Goal: Task Accomplishment & Management: Use online tool/utility

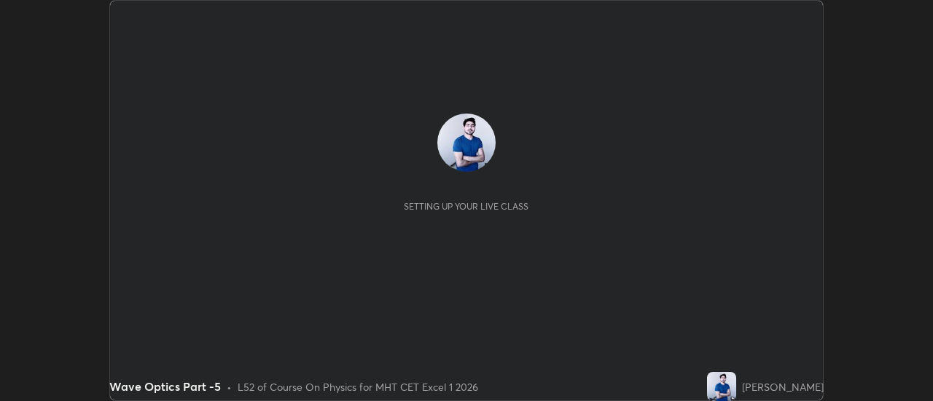
scroll to position [401, 932]
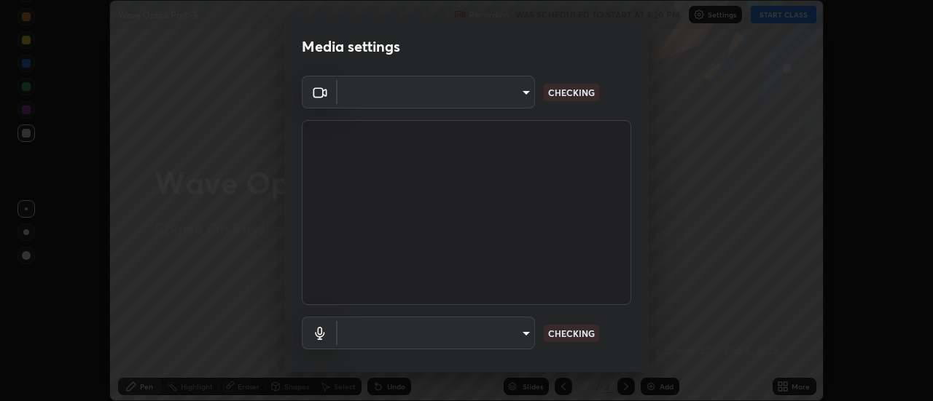
type input "4eebad9fb2b760257747d3faba0537f77ebfd590b97cb0ff6e10e17389be776b"
click at [524, 333] on body "Erase all Wave Optics Part -5 Recording WAS SCHEDULED TO START AT 4:20 PM Setti…" at bounding box center [466, 200] width 933 height 401
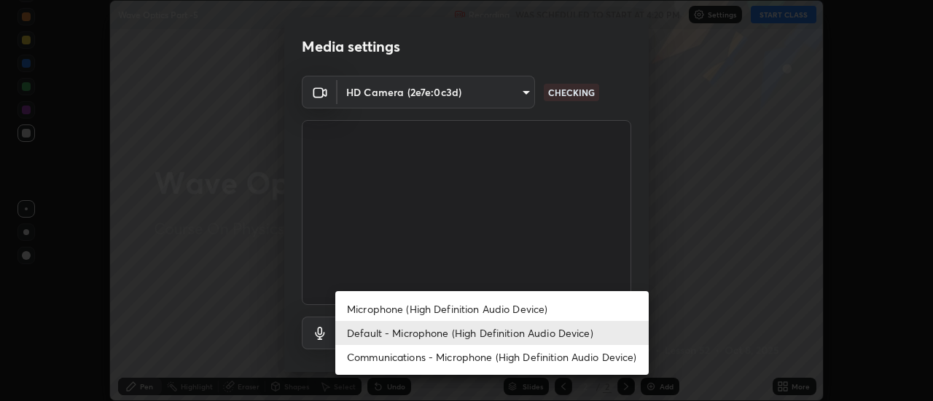
click at [496, 307] on li "Microphone (High Definition Audio Device)" at bounding box center [491, 309] width 313 height 24
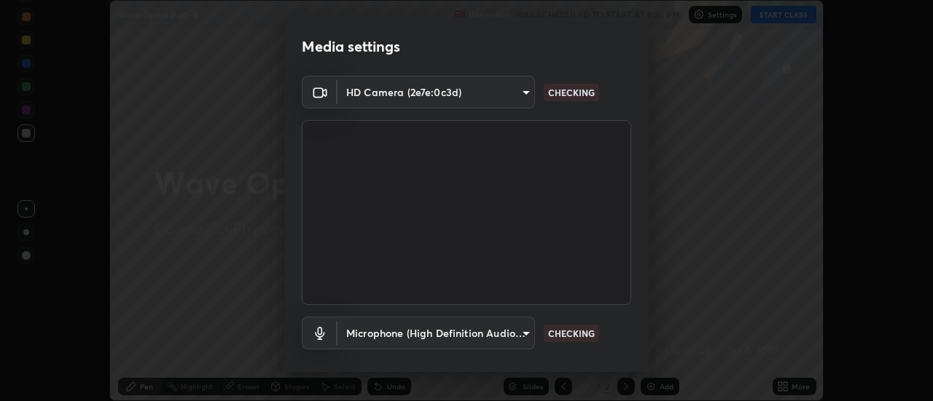
click at [523, 334] on body "Erase all Wave Optics Part -5 Recording WAS SCHEDULED TO START AT 4:20 PM Setti…" at bounding box center [466, 200] width 933 height 401
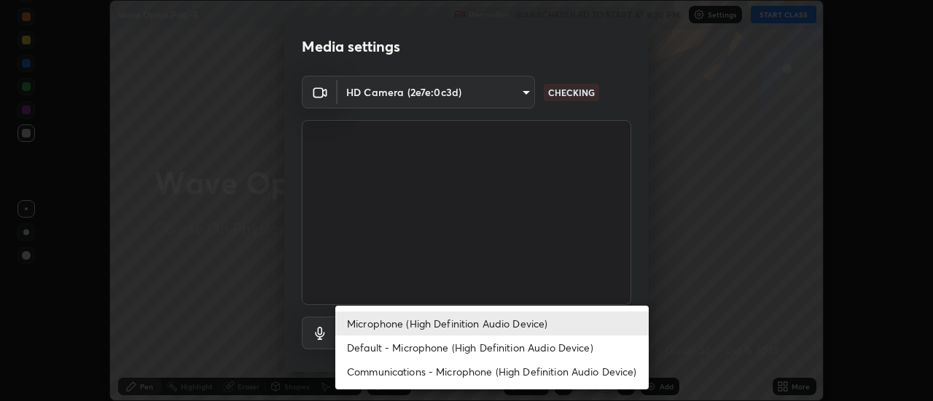
click at [504, 341] on li "Default - Microphone (High Definition Audio Device)" at bounding box center [491, 348] width 313 height 24
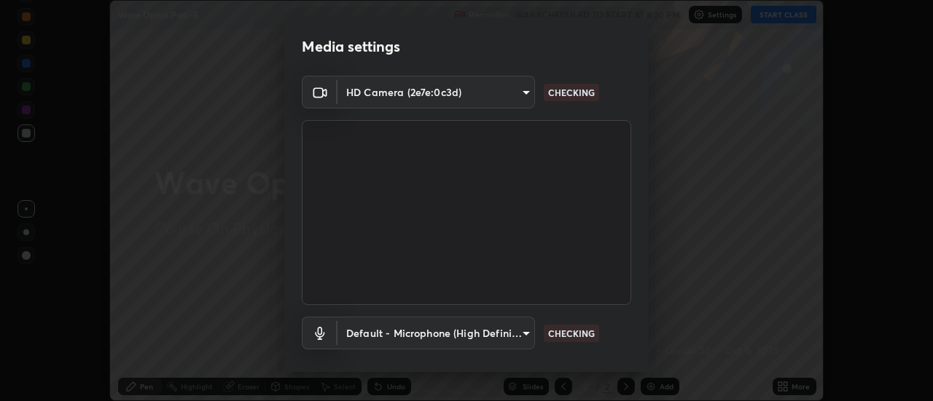
type input "default"
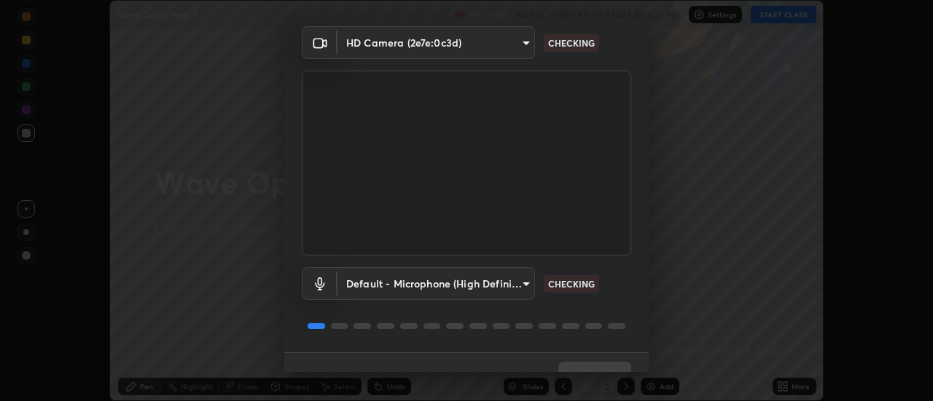
scroll to position [77, 0]
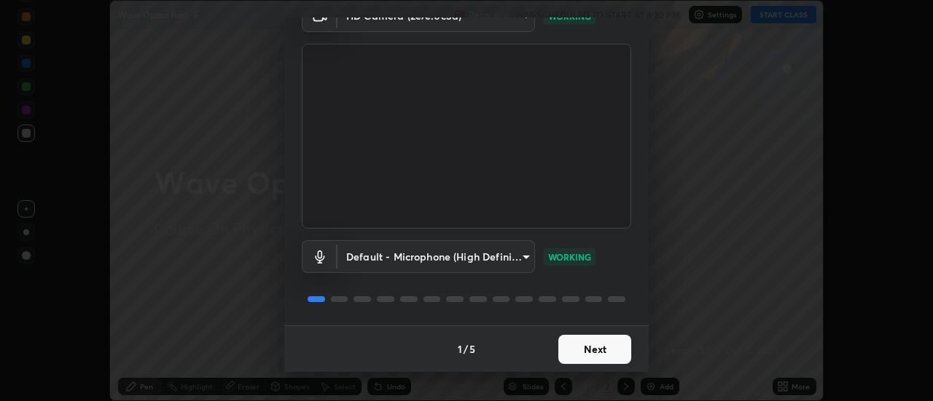
click at [603, 351] on button "Next" at bounding box center [594, 349] width 73 height 29
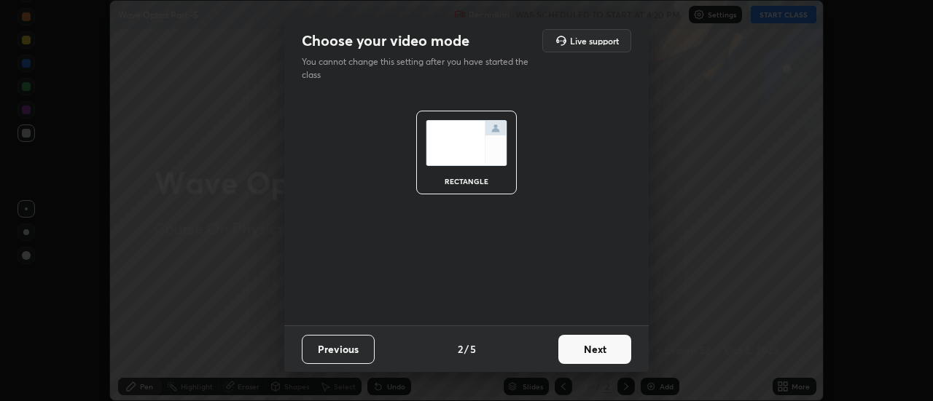
scroll to position [0, 0]
click at [614, 345] on button "Next" at bounding box center [594, 349] width 73 height 29
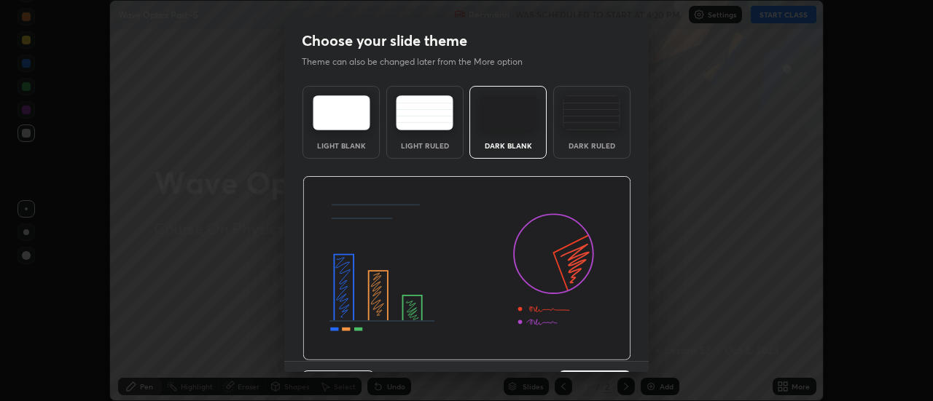
scroll to position [36, 0]
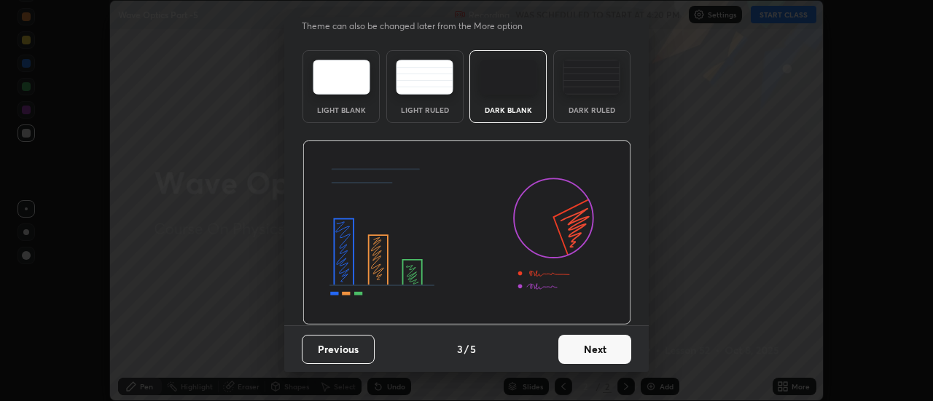
click at [601, 351] on button "Next" at bounding box center [594, 349] width 73 height 29
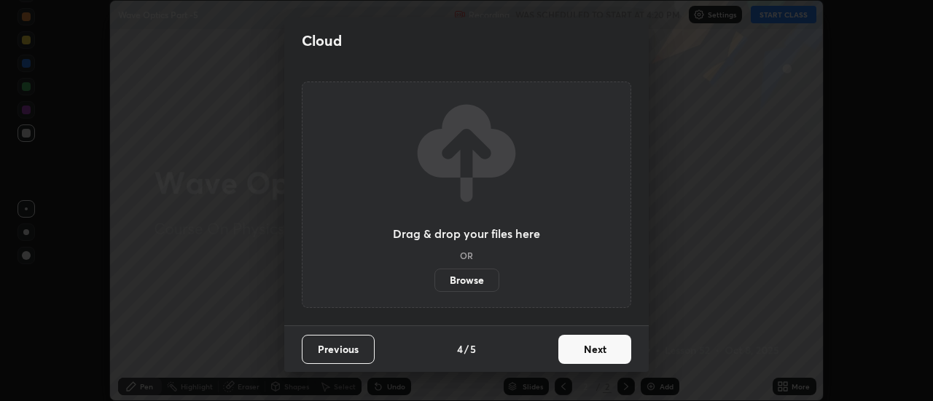
click at [609, 350] on button "Next" at bounding box center [594, 349] width 73 height 29
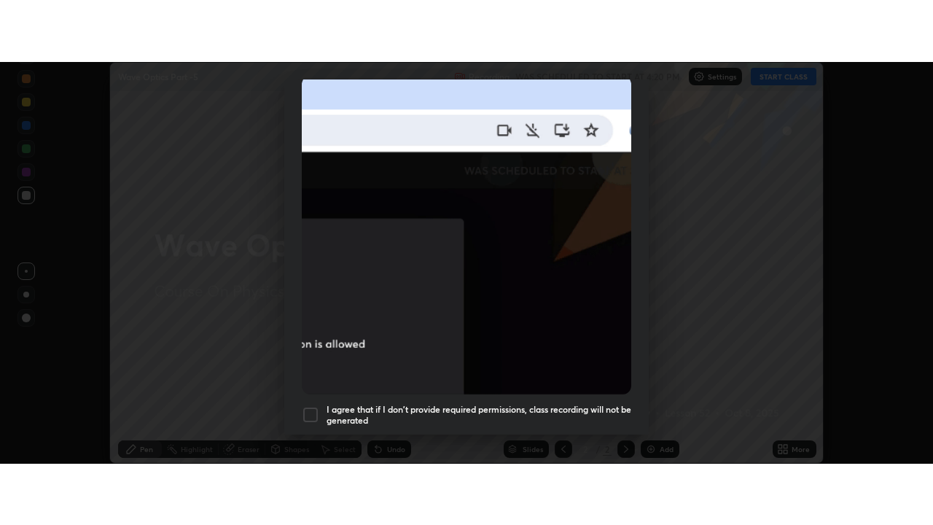
scroll to position [374, 0]
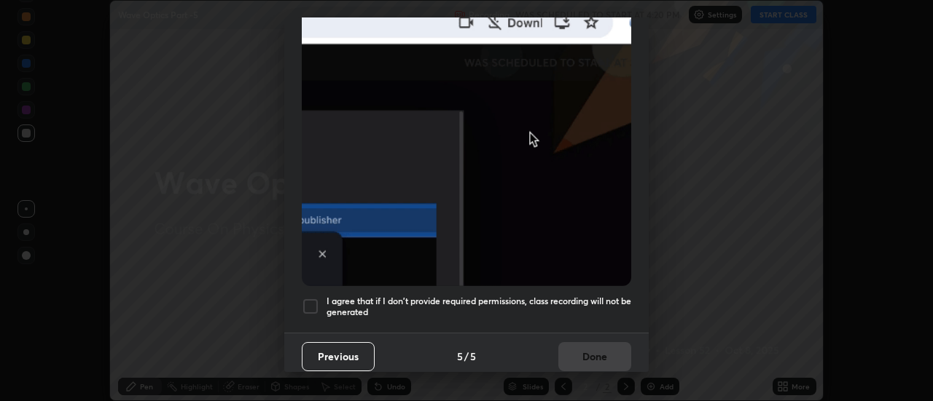
click at [314, 301] on div at bounding box center [310, 306] width 17 height 17
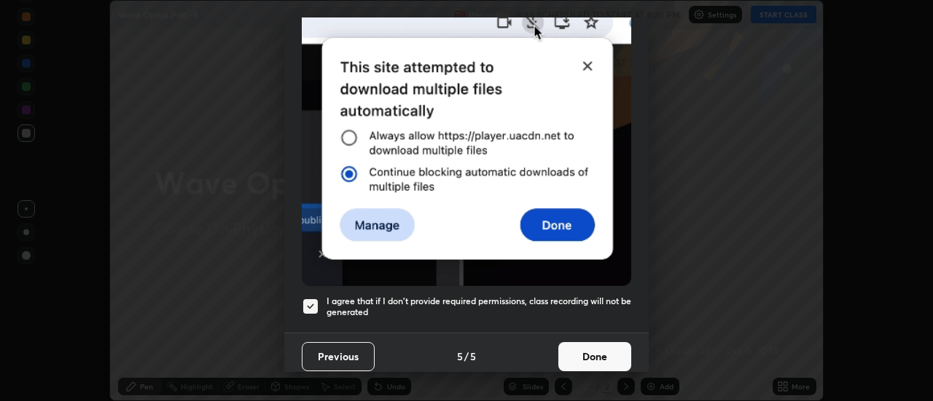
click at [605, 351] on button "Done" at bounding box center [594, 356] width 73 height 29
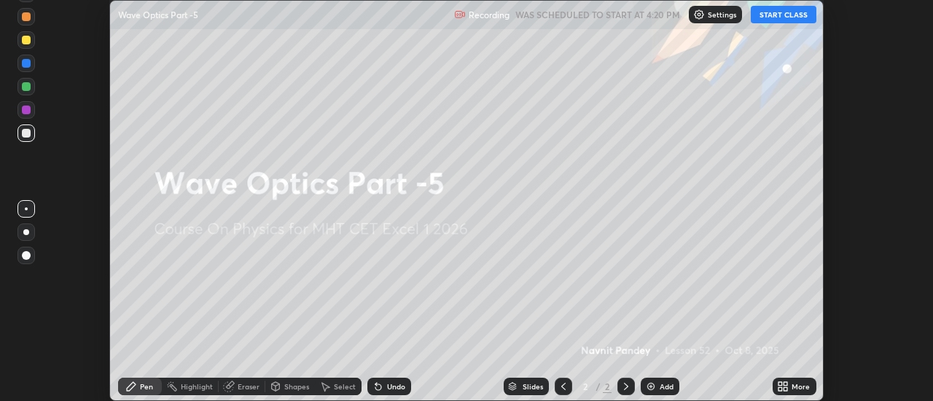
click at [786, 388] on icon at bounding box center [786, 390] width 4 height 4
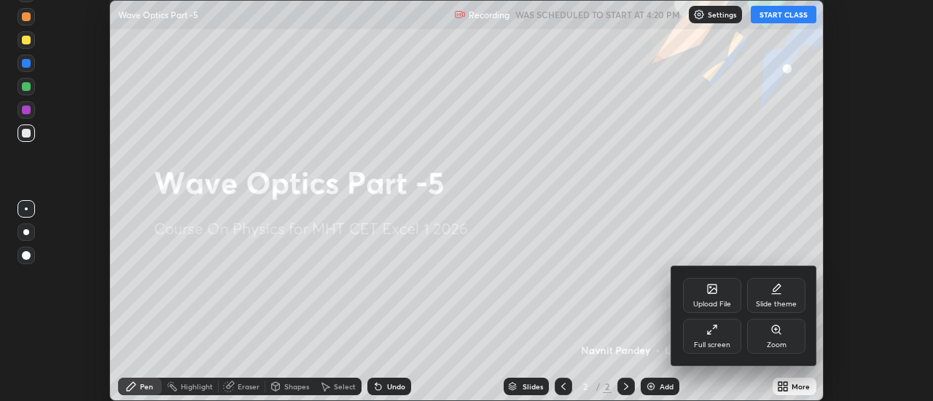
click at [723, 338] on div "Full screen" at bounding box center [712, 336] width 58 height 35
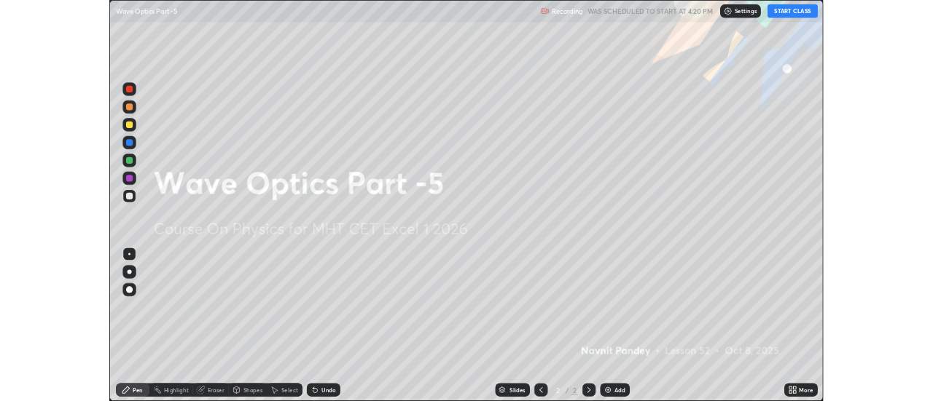
scroll to position [525, 933]
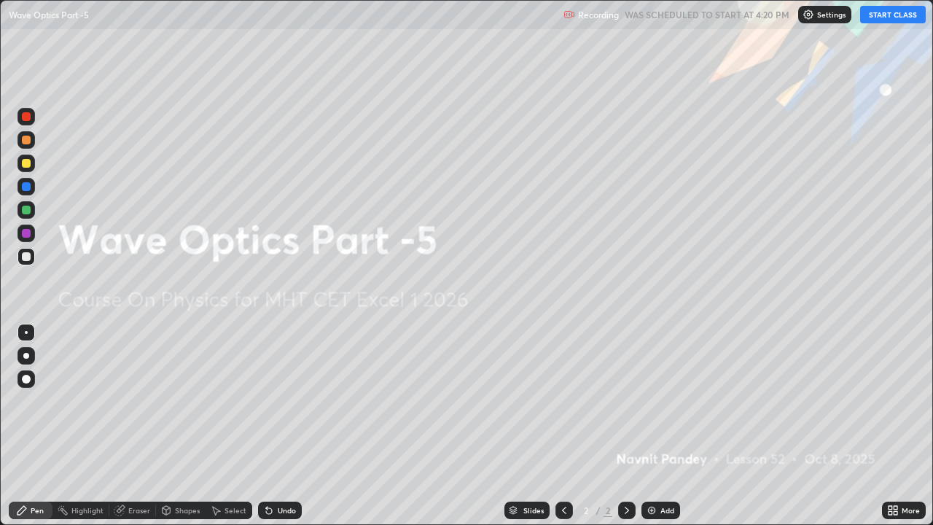
click at [893, 15] on button "START CLASS" at bounding box center [893, 14] width 66 height 17
click at [662, 401] on div "Add" at bounding box center [667, 509] width 14 height 7
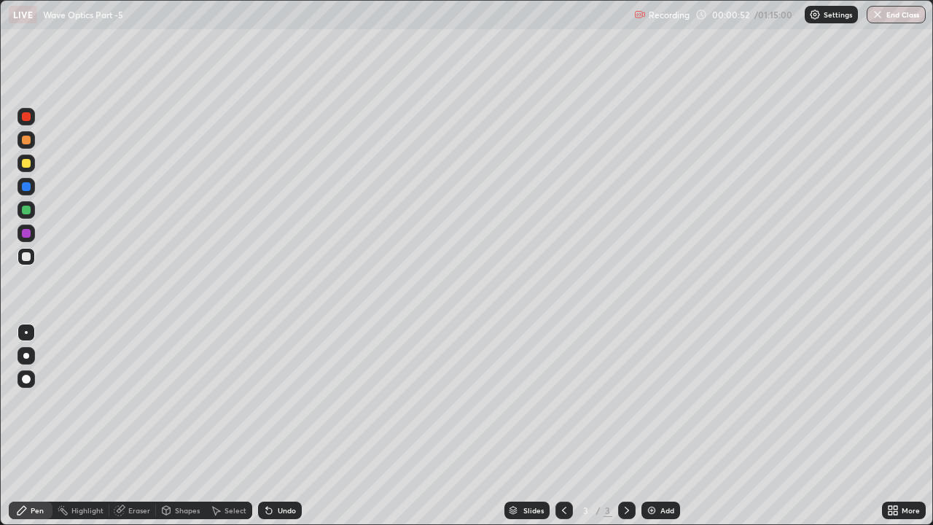
click at [27, 213] on div at bounding box center [26, 209] width 9 height 9
click at [274, 401] on div "Undo" at bounding box center [280, 509] width 44 height 17
click at [273, 401] on div "Undo" at bounding box center [280, 509] width 44 height 17
click at [278, 401] on div "Undo" at bounding box center [287, 509] width 18 height 7
click at [275, 401] on div "Undo" at bounding box center [280, 509] width 44 height 17
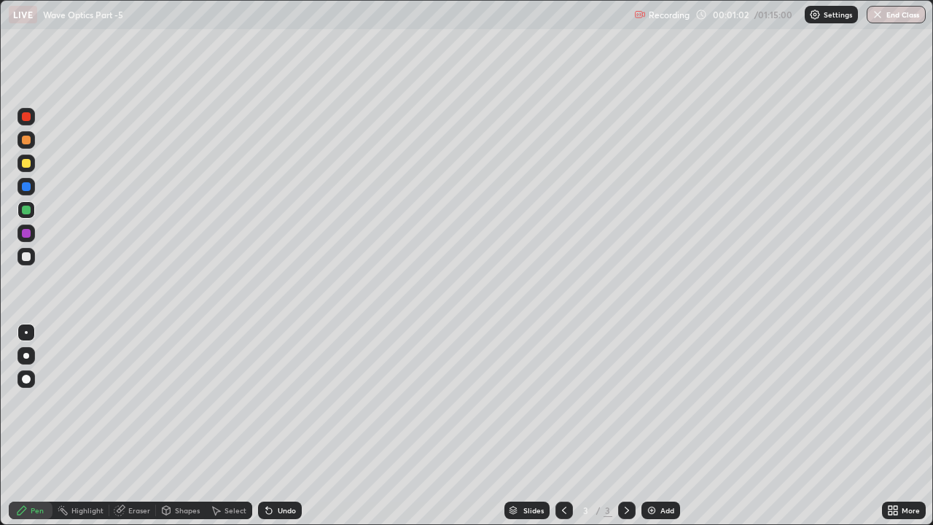
click at [275, 401] on div "Undo" at bounding box center [280, 509] width 44 height 17
click at [126, 401] on div "Eraser" at bounding box center [132, 509] width 47 height 17
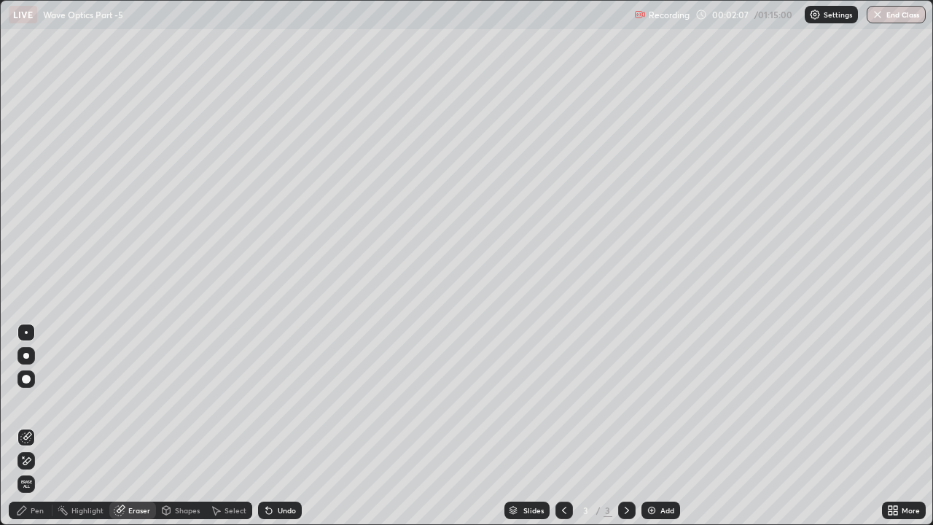
click at [24, 401] on icon at bounding box center [26, 461] width 12 height 12
click at [36, 401] on div "Pen" at bounding box center [37, 509] width 13 height 7
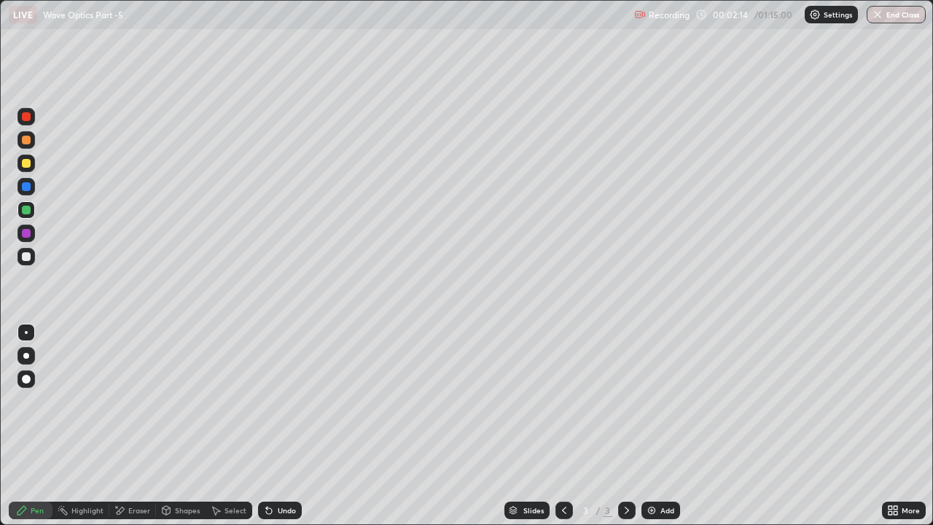
click at [28, 235] on div at bounding box center [26, 233] width 9 height 9
click at [31, 256] on div at bounding box center [25, 256] width 17 height 17
click at [31, 206] on div at bounding box center [25, 209] width 17 height 17
click at [279, 401] on div "Undo" at bounding box center [287, 509] width 18 height 7
click at [278, 401] on div "Undo" at bounding box center [287, 509] width 18 height 7
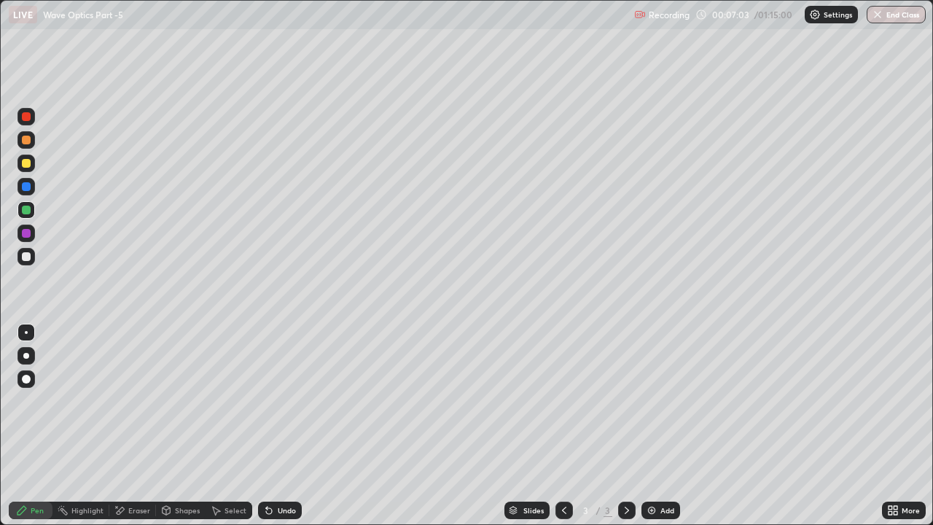
click at [275, 401] on div "Undo" at bounding box center [280, 509] width 44 height 17
click at [288, 401] on div "Undo" at bounding box center [287, 509] width 18 height 7
click at [625, 401] on icon at bounding box center [627, 510] width 12 height 12
click at [655, 401] on img at bounding box center [652, 510] width 12 height 12
click at [562, 401] on icon at bounding box center [564, 510] width 12 height 12
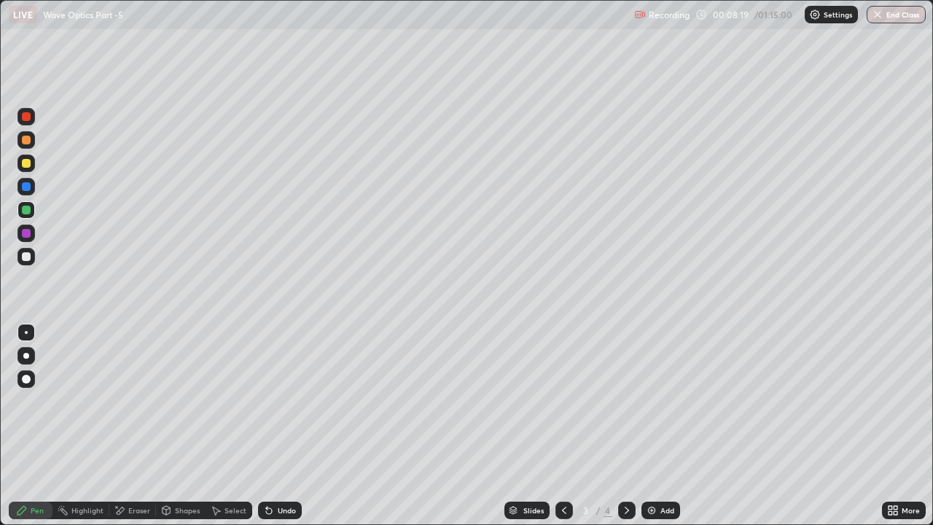
click at [627, 401] on icon at bounding box center [627, 510] width 12 height 12
click at [562, 401] on icon at bounding box center [564, 510] width 12 height 12
click at [624, 401] on icon at bounding box center [627, 510] width 12 height 12
click at [278, 401] on div "Undo" at bounding box center [287, 509] width 18 height 7
click at [274, 401] on div "Undo" at bounding box center [280, 509] width 44 height 17
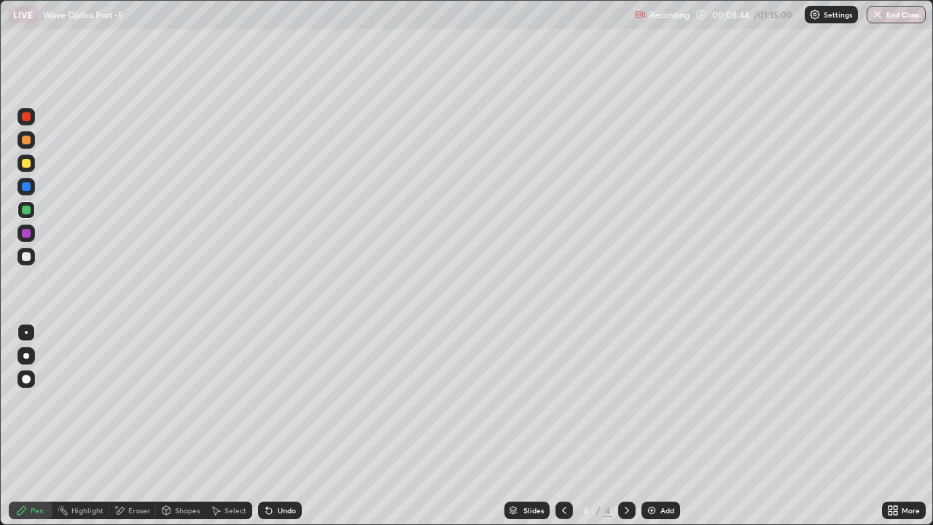
click at [279, 401] on div "Undo" at bounding box center [280, 509] width 44 height 17
click at [278, 401] on div "Undo" at bounding box center [280, 509] width 44 height 17
click at [272, 401] on icon at bounding box center [269, 510] width 12 height 12
click at [562, 401] on icon at bounding box center [564, 510] width 12 height 12
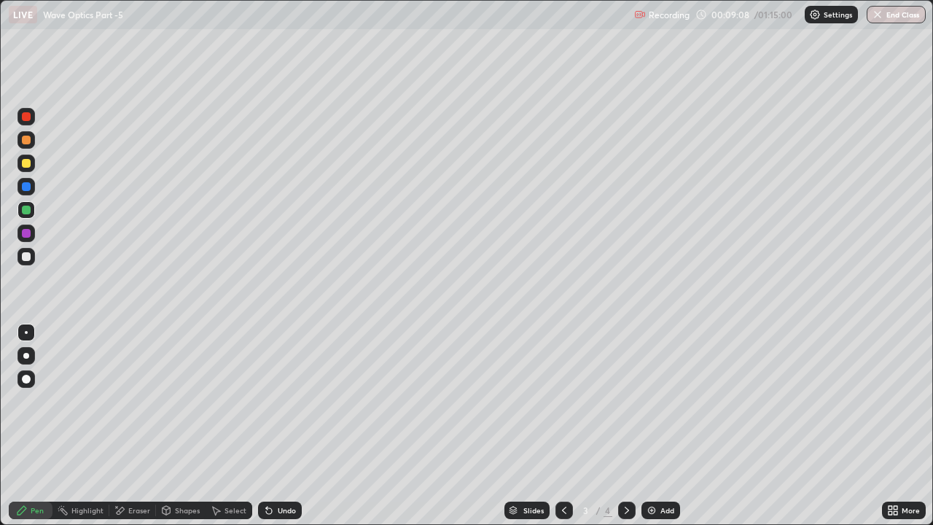
click at [625, 401] on icon at bounding box center [627, 510] width 12 height 12
click at [138, 401] on div "Eraser" at bounding box center [139, 509] width 22 height 7
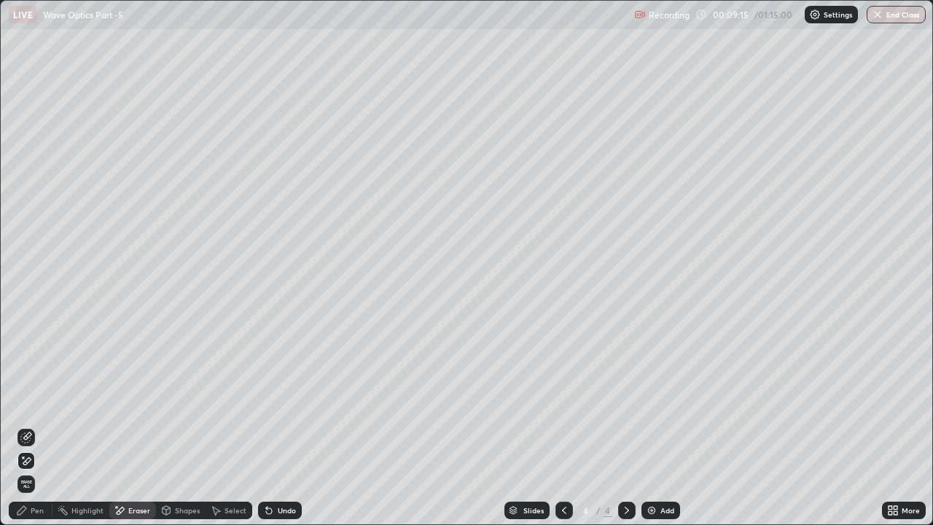
click at [43, 401] on div "Pen" at bounding box center [37, 509] width 13 height 7
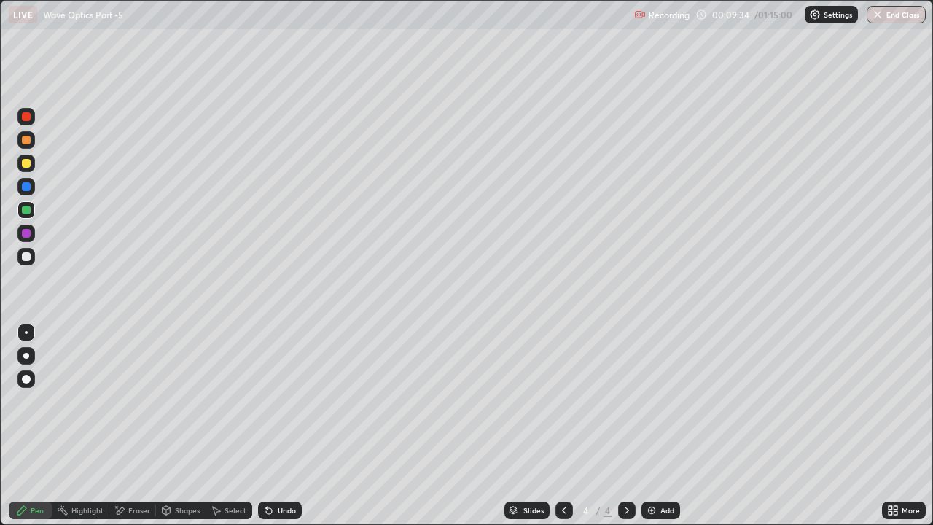
click at [563, 401] on icon at bounding box center [564, 510] width 12 height 12
click at [135, 401] on div "Eraser" at bounding box center [132, 509] width 47 height 17
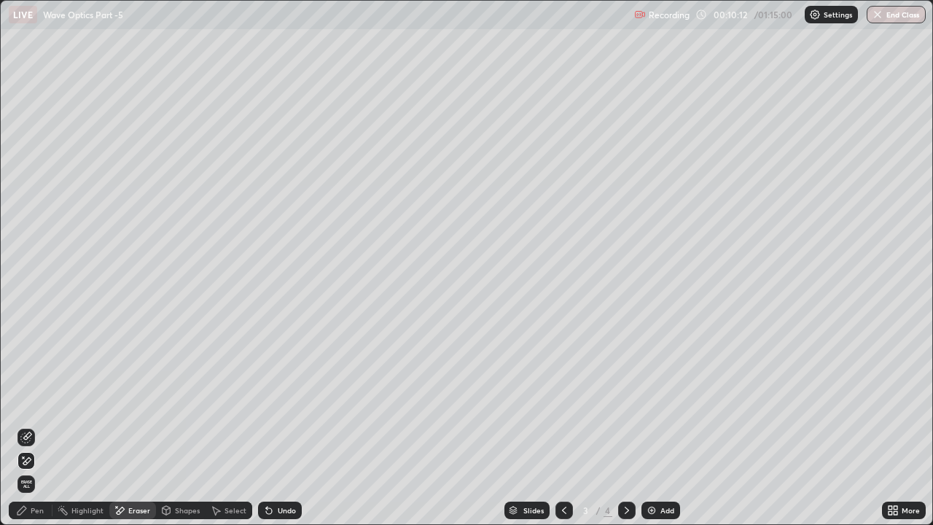
click at [42, 401] on div "Pen" at bounding box center [37, 509] width 13 height 7
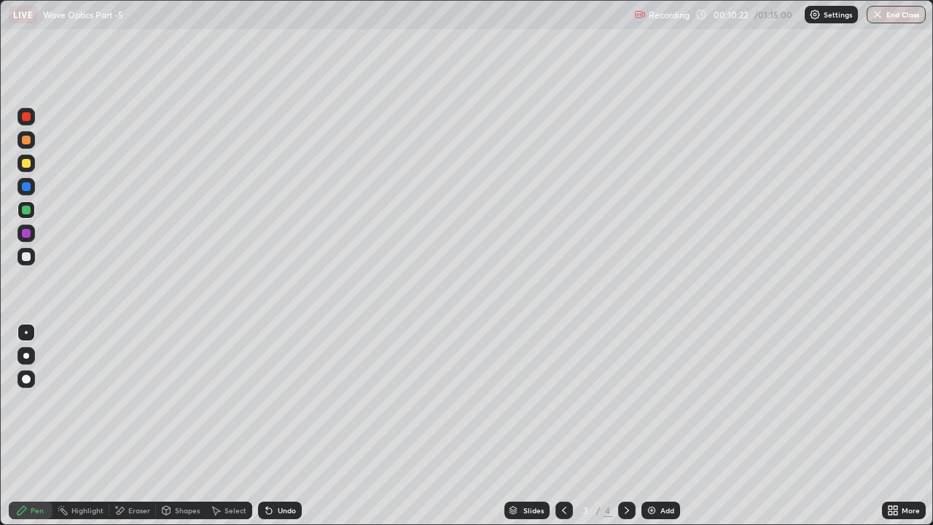
click at [133, 401] on div "Eraser" at bounding box center [132, 509] width 47 height 17
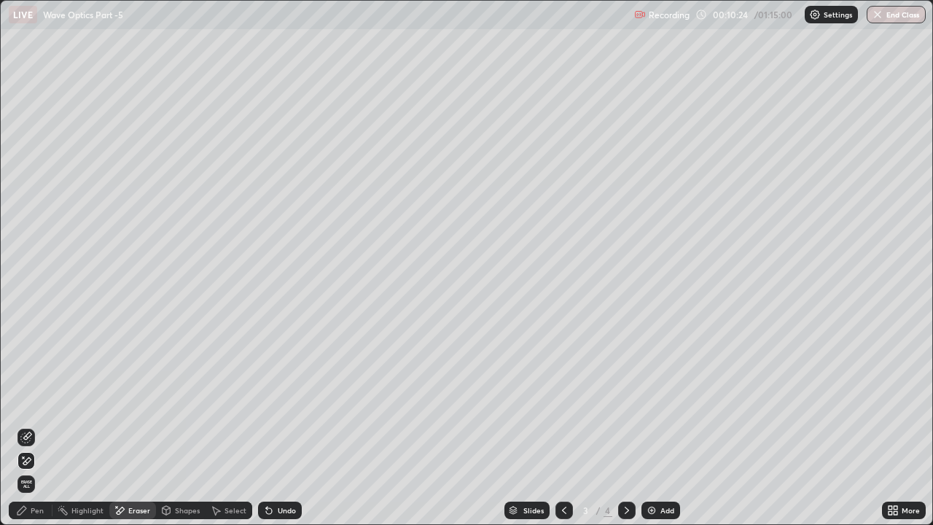
click at [37, 401] on div "Pen" at bounding box center [37, 509] width 13 height 7
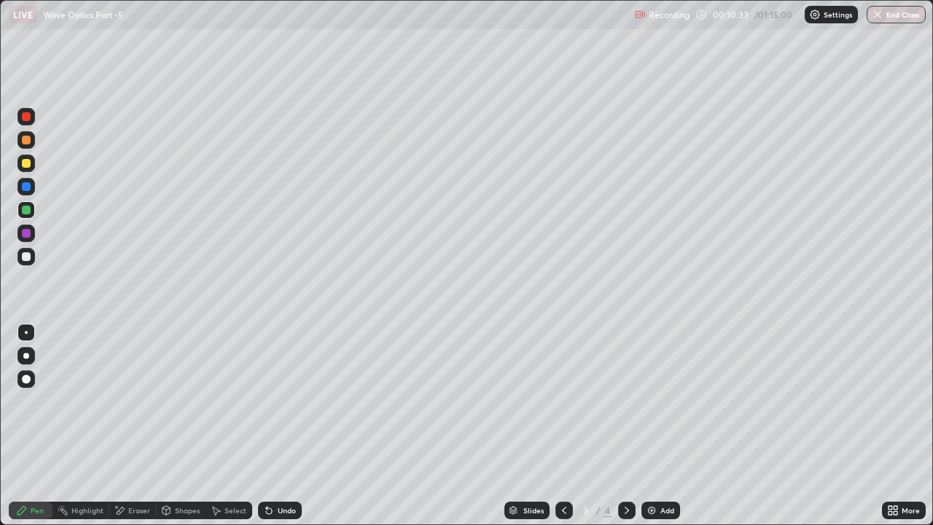
click at [627, 401] on icon at bounding box center [627, 510] width 12 height 12
click at [284, 401] on div "Undo" at bounding box center [287, 509] width 18 height 7
click at [562, 401] on icon at bounding box center [564, 510] width 12 height 12
click at [625, 401] on icon at bounding box center [627, 510] width 12 height 12
click at [659, 401] on div "Add" at bounding box center [660, 509] width 39 height 17
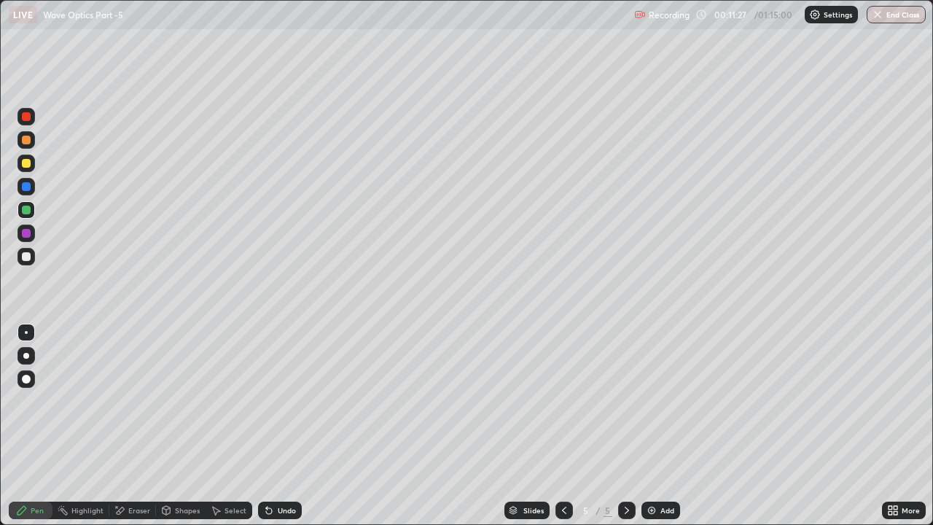
click at [25, 259] on div at bounding box center [26, 256] width 9 height 9
click at [562, 401] on icon at bounding box center [564, 510] width 12 height 12
click at [562, 401] on icon at bounding box center [564, 509] width 4 height 7
click at [624, 401] on icon at bounding box center [627, 510] width 12 height 12
click at [623, 401] on icon at bounding box center [627, 510] width 12 height 12
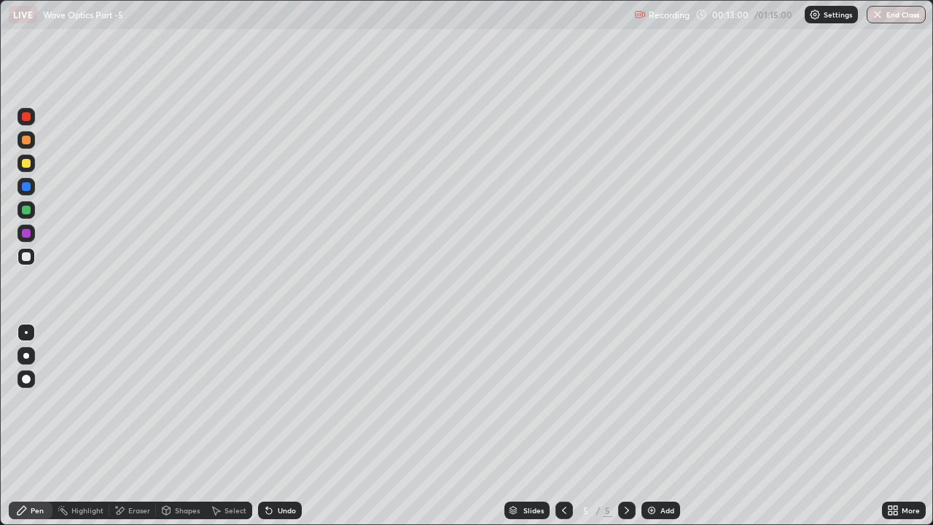
click at [555, 401] on div at bounding box center [563, 509] width 17 height 17
click at [31, 257] on div at bounding box center [25, 256] width 17 height 17
click at [625, 401] on icon at bounding box center [627, 510] width 12 height 12
click at [134, 401] on div "Eraser" at bounding box center [132, 509] width 47 height 17
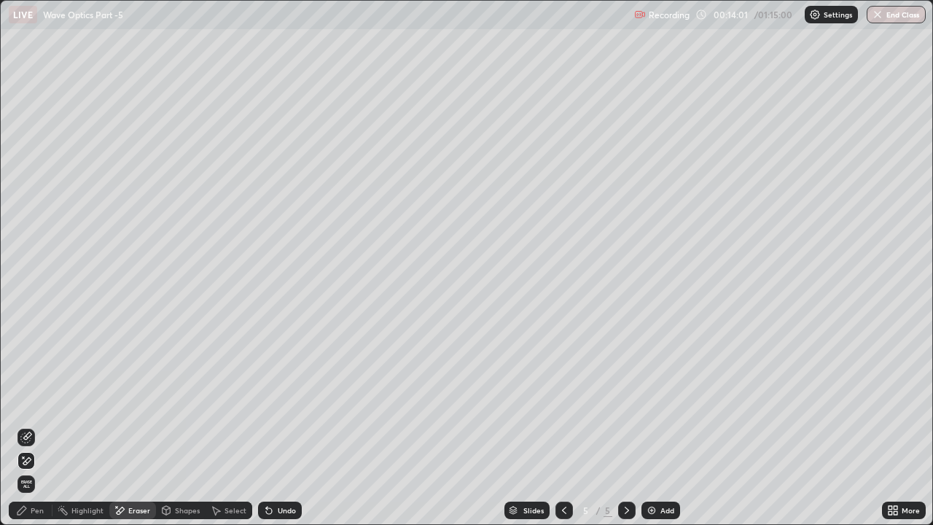
click at [39, 401] on div "Pen" at bounding box center [37, 509] width 13 height 7
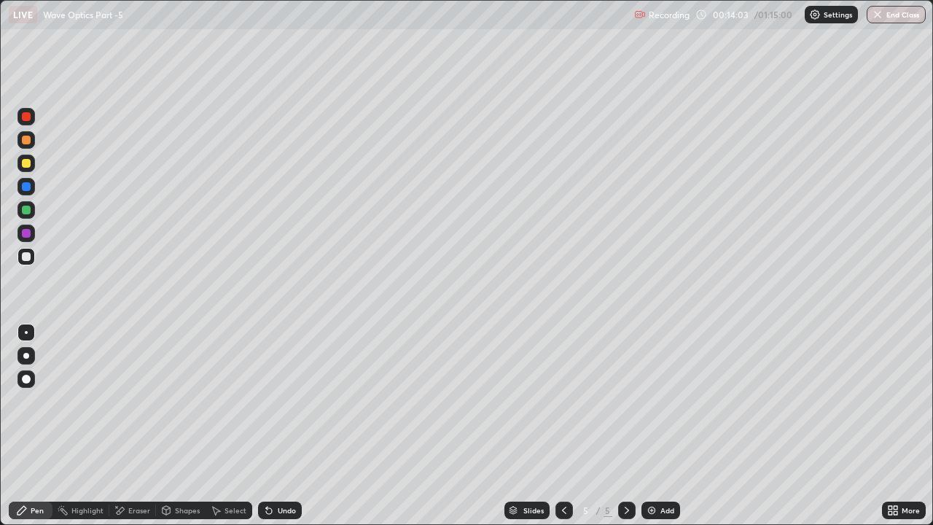
click at [26, 260] on div at bounding box center [26, 256] width 9 height 9
click at [25, 212] on div at bounding box center [26, 209] width 9 height 9
click at [30, 259] on div at bounding box center [26, 256] width 9 height 9
click at [31, 217] on div at bounding box center [25, 209] width 17 height 17
click at [26, 186] on div at bounding box center [26, 186] width 9 height 9
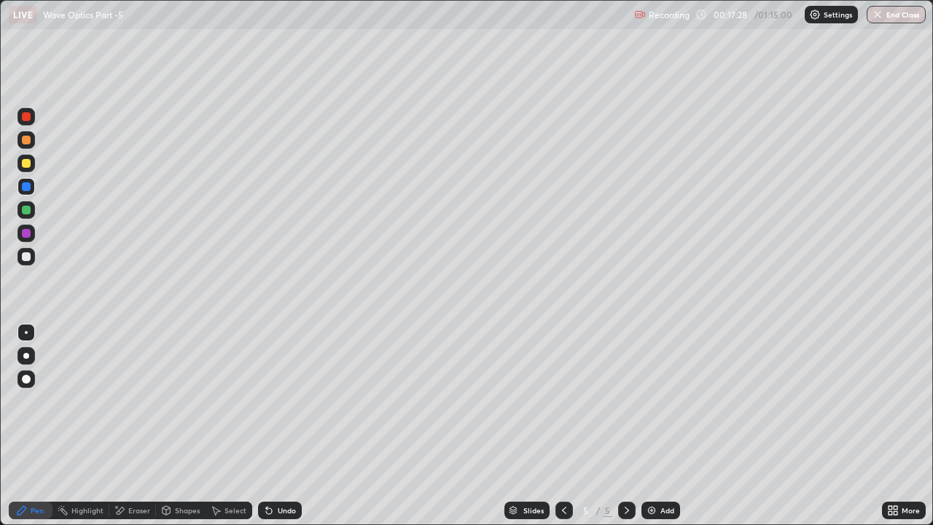
click at [625, 401] on icon at bounding box center [627, 510] width 12 height 12
click at [651, 401] on img at bounding box center [652, 510] width 12 height 12
click at [25, 210] on div at bounding box center [26, 209] width 9 height 9
click at [30, 188] on div at bounding box center [26, 186] width 9 height 9
click at [278, 401] on div "Undo" at bounding box center [287, 509] width 18 height 7
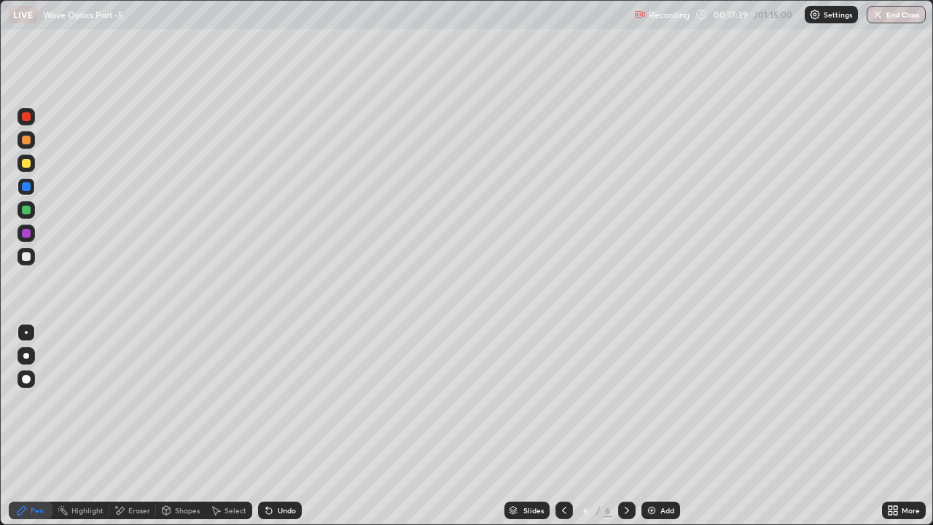
click at [278, 401] on div "Undo" at bounding box center [287, 509] width 18 height 7
click at [26, 208] on div at bounding box center [26, 209] width 9 height 9
click at [278, 401] on div "Undo" at bounding box center [280, 509] width 44 height 17
click at [274, 401] on div "Undo" at bounding box center [280, 509] width 44 height 17
click at [136, 401] on div "Eraser" at bounding box center [139, 509] width 22 height 7
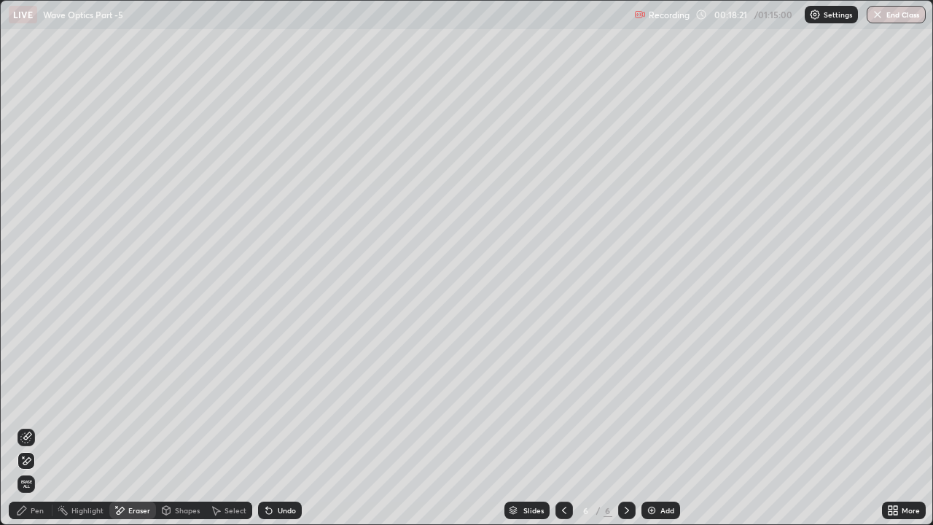
click at [42, 401] on div "Pen" at bounding box center [37, 509] width 13 height 7
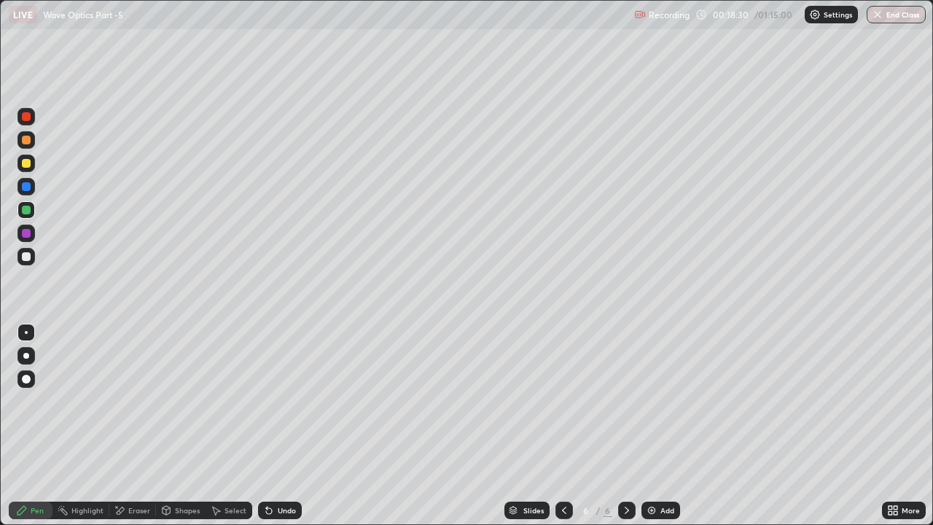
click at [29, 186] on div at bounding box center [26, 186] width 9 height 9
click at [27, 209] on div at bounding box center [26, 209] width 9 height 9
click at [27, 234] on div at bounding box center [26, 233] width 9 height 9
click at [26, 187] on div at bounding box center [26, 186] width 9 height 9
click at [29, 211] on div at bounding box center [26, 209] width 9 height 9
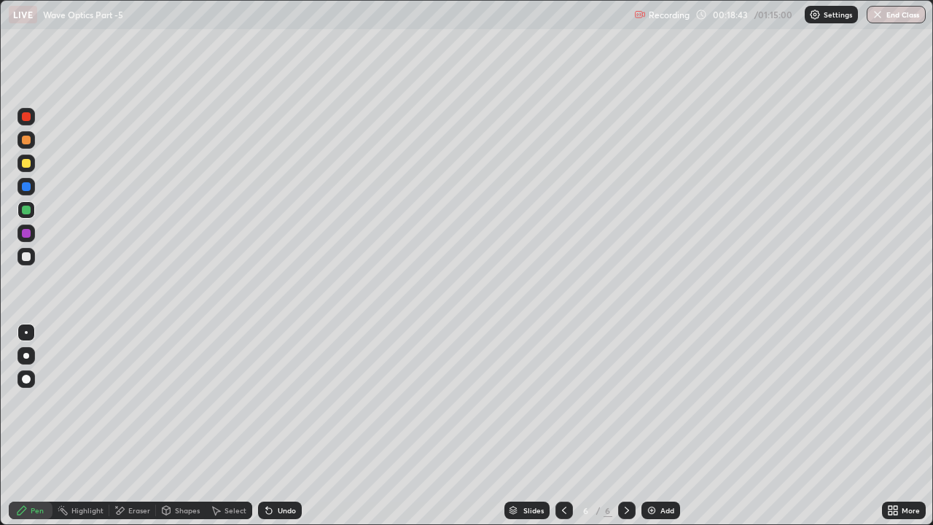
click at [28, 161] on div at bounding box center [26, 163] width 9 height 9
click at [268, 401] on icon at bounding box center [269, 511] width 6 height 6
click at [267, 401] on icon at bounding box center [269, 511] width 6 height 6
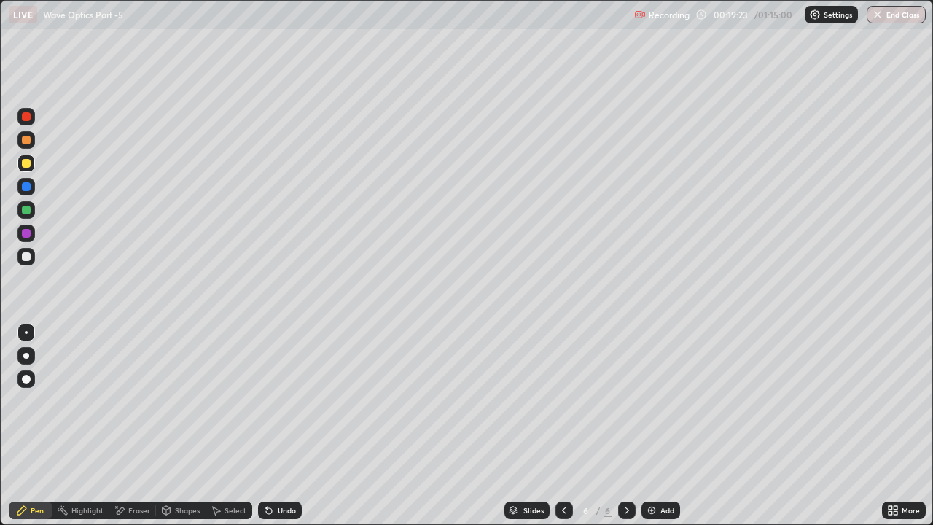
click at [27, 188] on div at bounding box center [26, 186] width 9 height 9
click at [29, 206] on div at bounding box center [26, 209] width 9 height 9
click at [627, 401] on icon at bounding box center [627, 510] width 12 height 12
click at [653, 401] on img at bounding box center [652, 510] width 12 height 12
click at [272, 401] on div "Undo" at bounding box center [280, 509] width 44 height 17
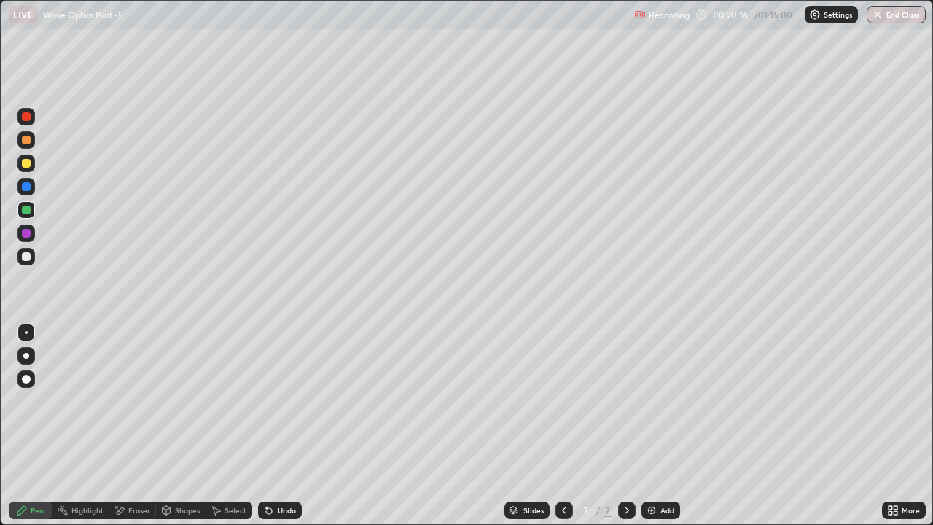
click at [279, 401] on div "Undo" at bounding box center [287, 509] width 18 height 7
click at [274, 401] on div "Undo" at bounding box center [280, 509] width 44 height 17
click at [280, 401] on div "Undo" at bounding box center [280, 509] width 44 height 17
click at [28, 163] on div at bounding box center [26, 163] width 9 height 9
click at [28, 186] on div at bounding box center [26, 186] width 9 height 9
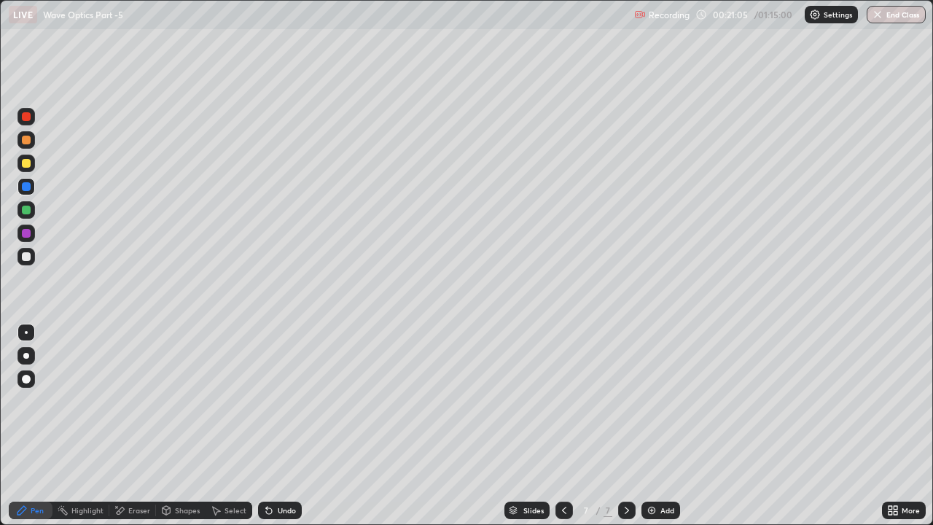
click at [25, 211] on div at bounding box center [26, 209] width 9 height 9
click at [28, 210] on div at bounding box center [26, 209] width 9 height 9
click at [28, 187] on div at bounding box center [26, 186] width 9 height 9
click at [27, 207] on div at bounding box center [26, 209] width 9 height 9
click at [27, 164] on div at bounding box center [26, 163] width 9 height 9
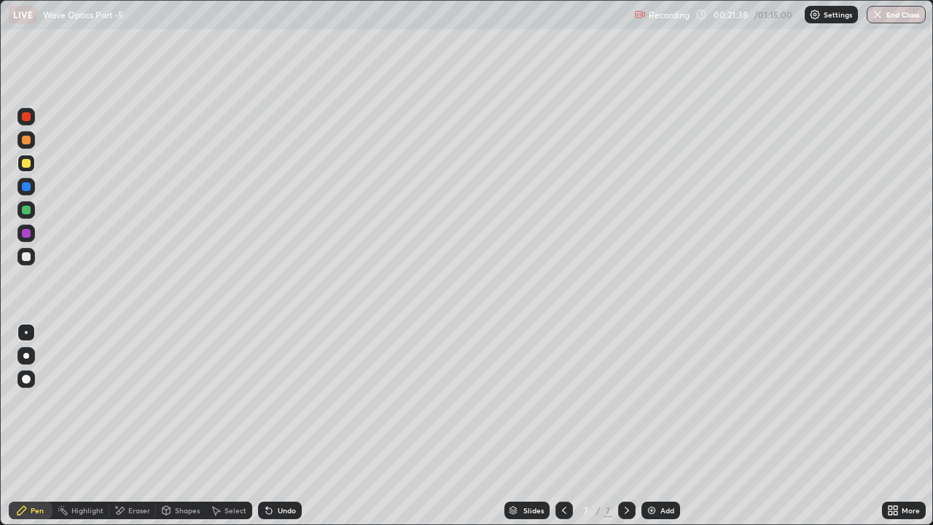
click at [562, 401] on icon at bounding box center [564, 510] width 12 height 12
click at [624, 401] on icon at bounding box center [627, 510] width 12 height 12
click at [29, 210] on div at bounding box center [26, 209] width 9 height 9
click at [27, 209] on div at bounding box center [26, 209] width 9 height 9
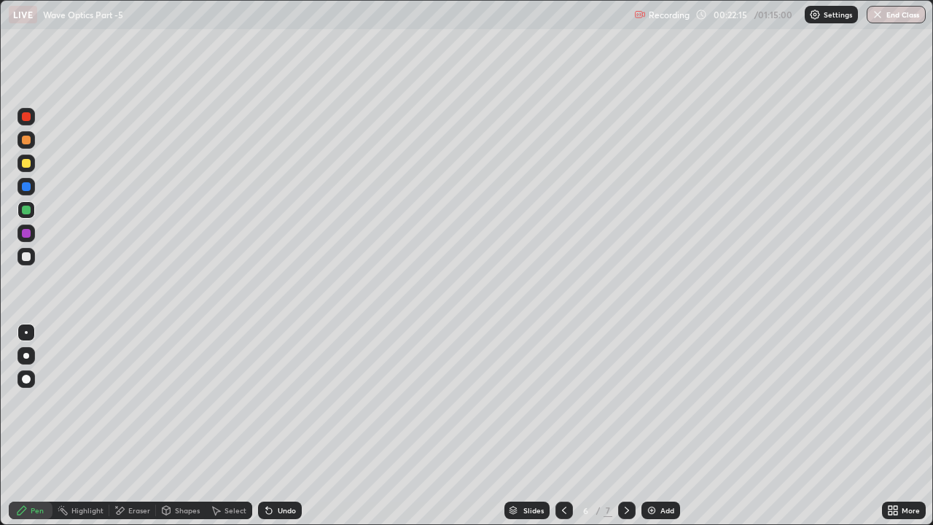
click at [279, 401] on div "Undo" at bounding box center [287, 509] width 18 height 7
click at [138, 401] on div "Eraser" at bounding box center [139, 509] width 22 height 7
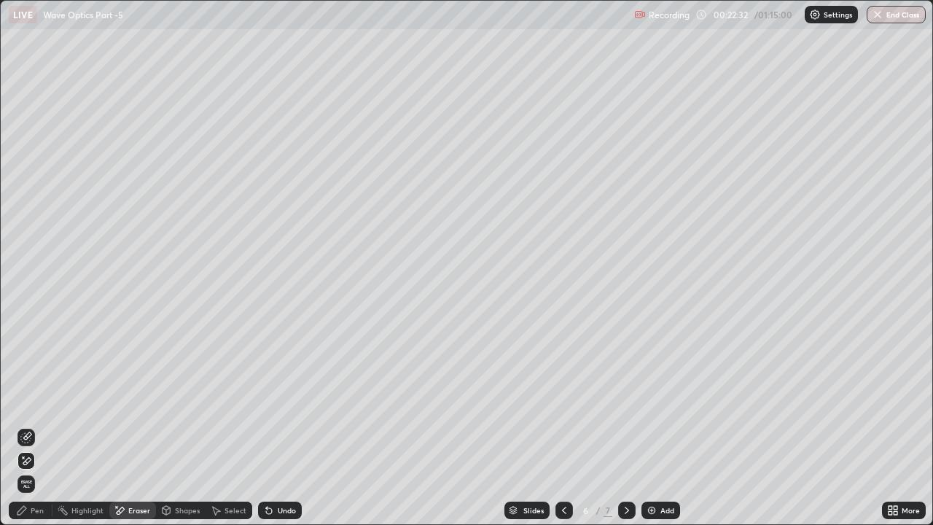
click at [34, 401] on div "Pen" at bounding box center [37, 509] width 13 height 7
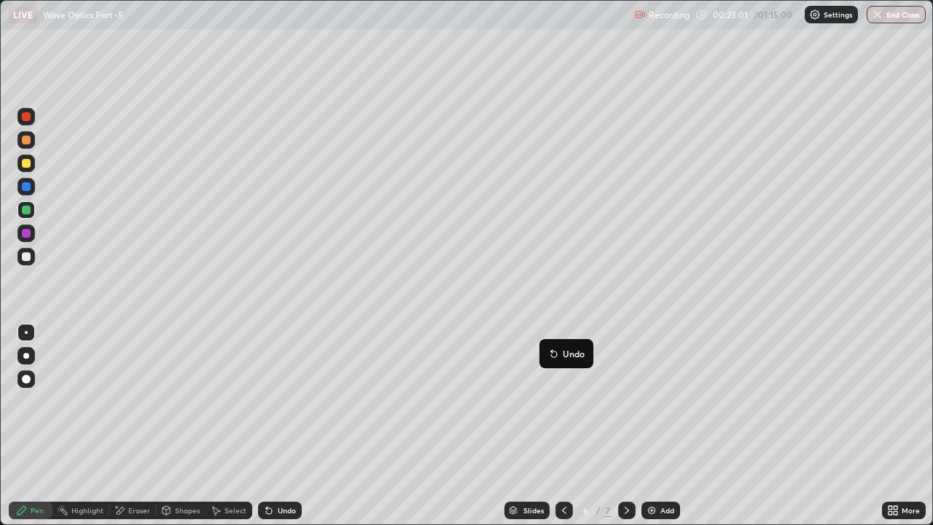
click at [624, 401] on icon at bounding box center [627, 510] width 12 height 12
click at [562, 401] on icon at bounding box center [564, 509] width 4 height 7
click at [562, 401] on icon at bounding box center [564, 510] width 12 height 12
click at [627, 401] on icon at bounding box center [627, 510] width 12 height 12
click at [562, 401] on icon at bounding box center [564, 510] width 12 height 12
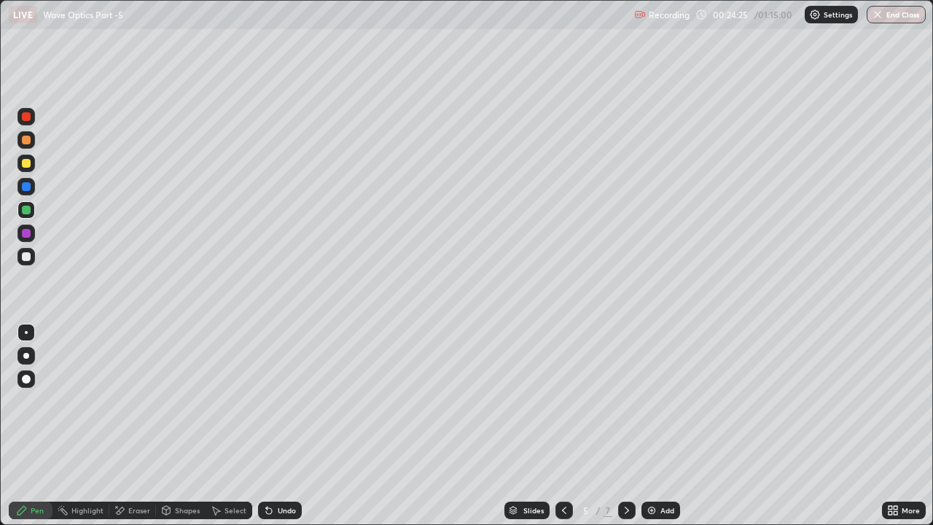
click at [624, 401] on icon at bounding box center [627, 510] width 12 height 12
click at [626, 401] on icon at bounding box center [627, 510] width 12 height 12
click at [125, 401] on div "Eraser" at bounding box center [132, 509] width 47 height 17
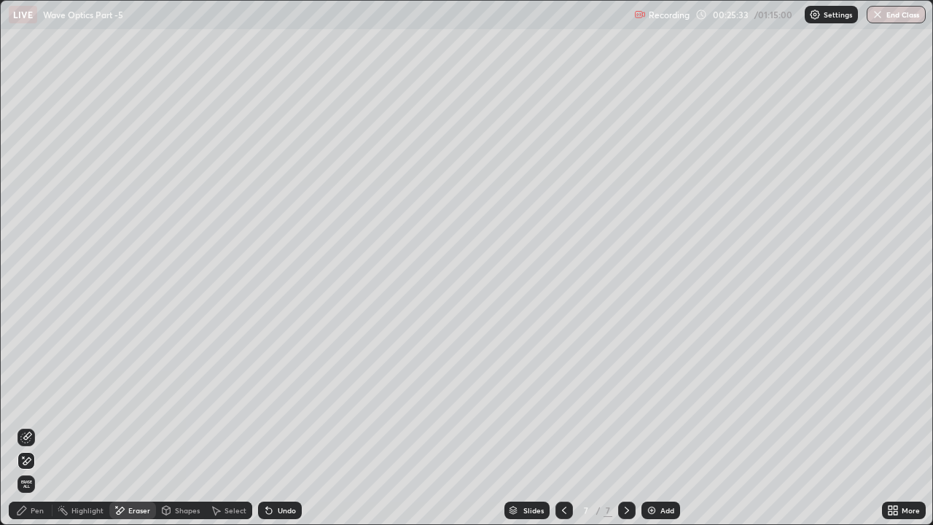
click at [38, 401] on div "Pen" at bounding box center [31, 509] width 44 height 17
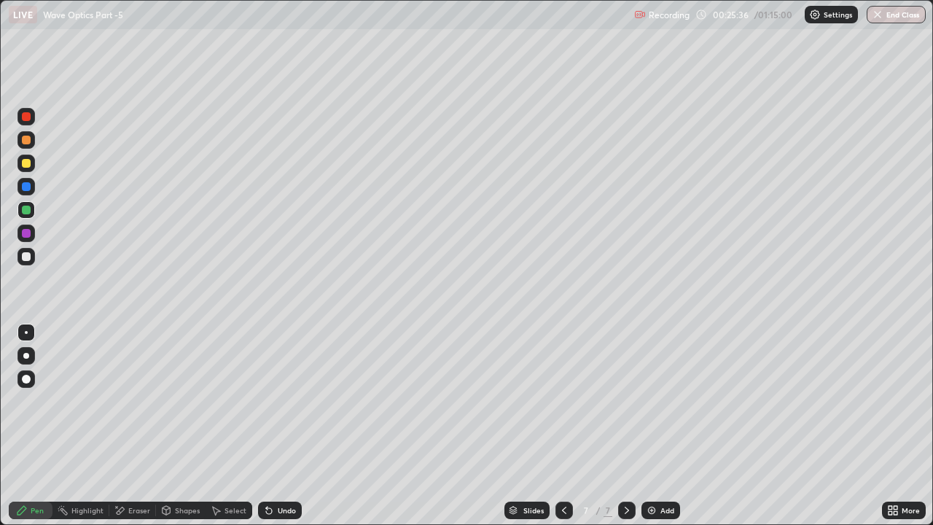
click at [27, 230] on div at bounding box center [26, 233] width 9 height 9
click at [30, 187] on div at bounding box center [26, 186] width 9 height 9
click at [24, 163] on div at bounding box center [26, 163] width 9 height 9
click at [271, 401] on icon at bounding box center [269, 510] width 12 height 12
click at [27, 210] on div at bounding box center [26, 209] width 9 height 9
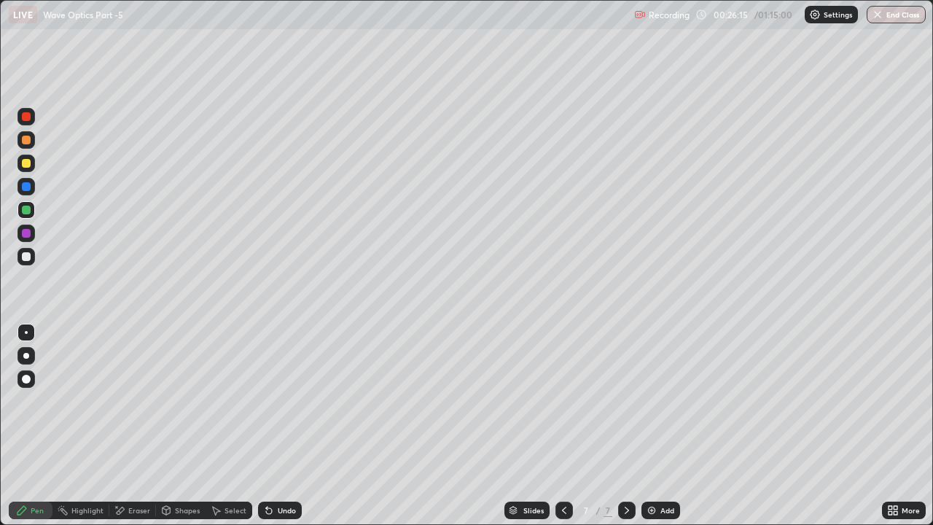
click at [285, 401] on div "Undo" at bounding box center [287, 509] width 18 height 7
click at [31, 240] on div at bounding box center [25, 232] width 17 height 17
click at [28, 216] on div at bounding box center [25, 209] width 17 height 17
click at [33, 189] on div at bounding box center [25, 186] width 17 height 17
click at [627, 401] on icon at bounding box center [626, 509] width 4 height 7
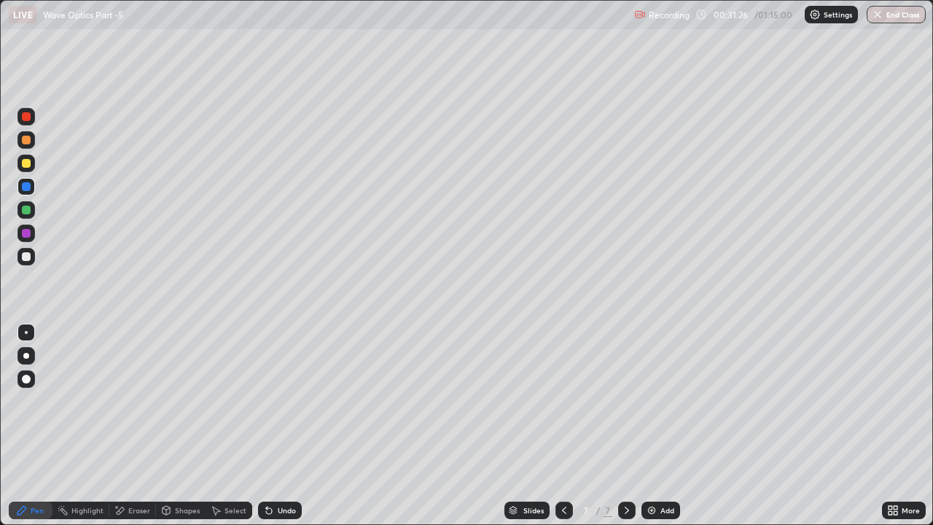
click at [646, 401] on img at bounding box center [652, 510] width 12 height 12
click at [28, 257] on div at bounding box center [26, 256] width 9 height 9
click at [271, 401] on icon at bounding box center [269, 510] width 12 height 12
click at [26, 208] on div at bounding box center [26, 209] width 9 height 9
click at [273, 401] on div "Undo" at bounding box center [280, 509] width 44 height 17
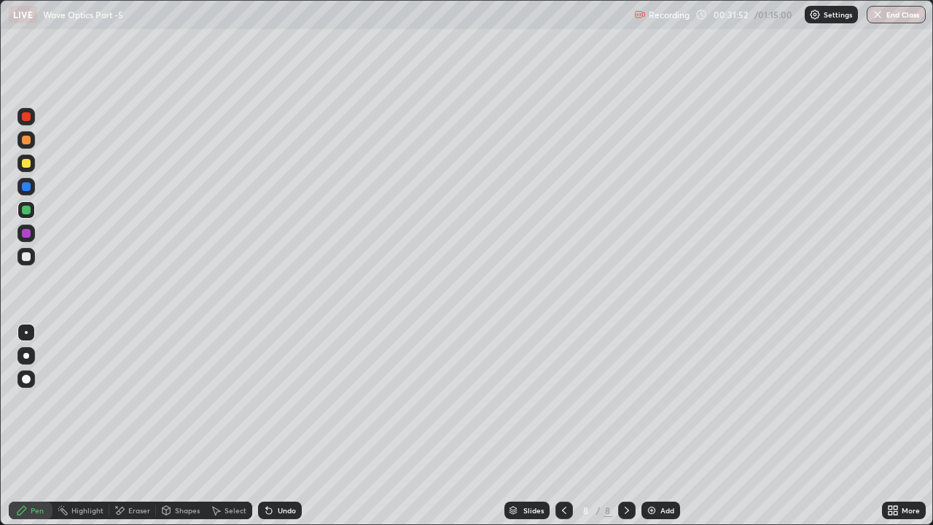
click at [278, 401] on div "Undo" at bounding box center [287, 509] width 18 height 7
click at [275, 401] on div "Undo" at bounding box center [280, 509] width 44 height 17
click at [270, 401] on icon at bounding box center [269, 510] width 12 height 12
click at [26, 188] on div at bounding box center [26, 186] width 9 height 9
click at [276, 401] on div "Undo" at bounding box center [280, 509] width 44 height 17
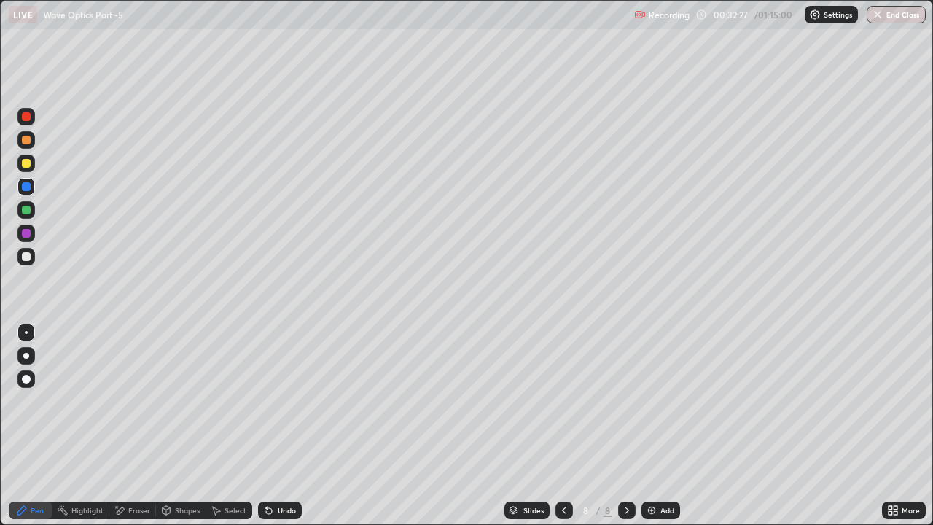
click at [270, 401] on icon at bounding box center [269, 510] width 12 height 12
click at [26, 211] on div at bounding box center [26, 209] width 9 height 9
click at [28, 187] on div at bounding box center [26, 186] width 9 height 9
click at [26, 165] on div at bounding box center [26, 163] width 9 height 9
click at [278, 401] on div "Undo" at bounding box center [287, 509] width 18 height 7
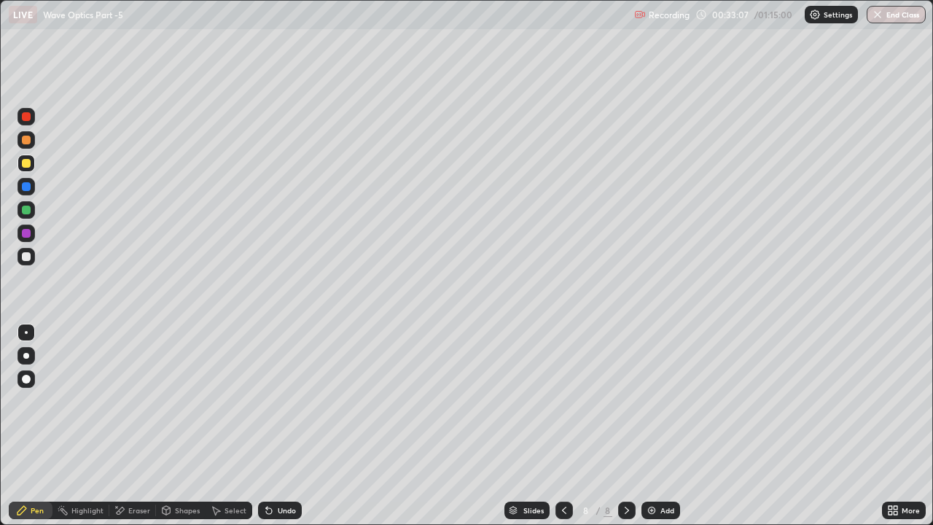
click at [28, 182] on div at bounding box center [26, 186] width 9 height 9
click at [268, 401] on icon at bounding box center [269, 511] width 6 height 6
click at [270, 401] on icon at bounding box center [269, 510] width 12 height 12
click at [624, 401] on icon at bounding box center [627, 510] width 12 height 12
click at [136, 401] on div "Eraser" at bounding box center [139, 509] width 22 height 7
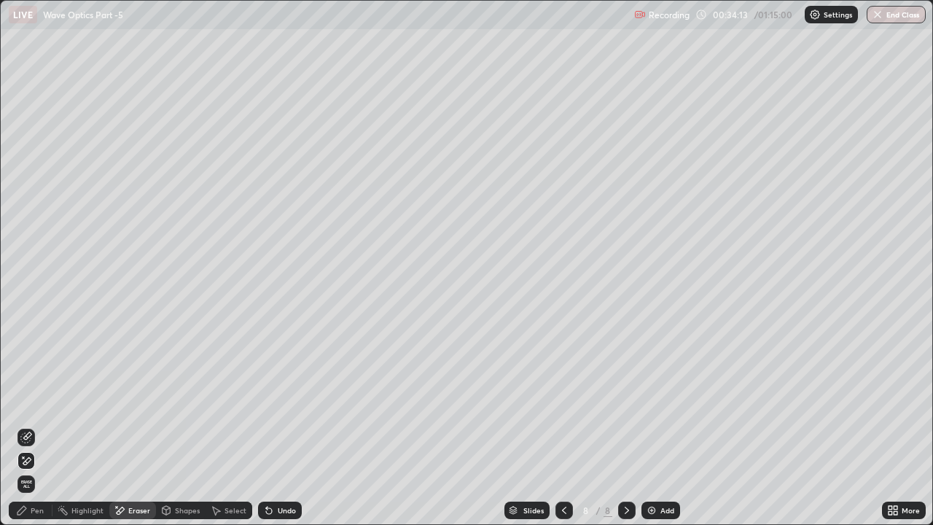
click at [25, 401] on icon at bounding box center [26, 437] width 12 height 12
click at [29, 401] on div "Pen" at bounding box center [31, 509] width 44 height 17
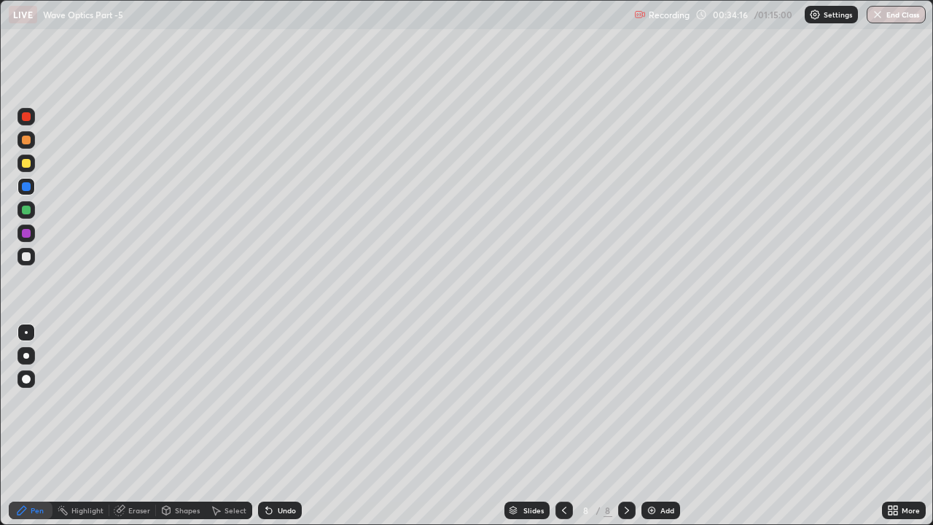
click at [28, 187] on div at bounding box center [26, 186] width 9 height 9
click at [625, 401] on icon at bounding box center [627, 510] width 12 height 12
click at [648, 401] on img at bounding box center [652, 510] width 12 height 12
click at [273, 401] on div "Undo" at bounding box center [280, 509] width 44 height 17
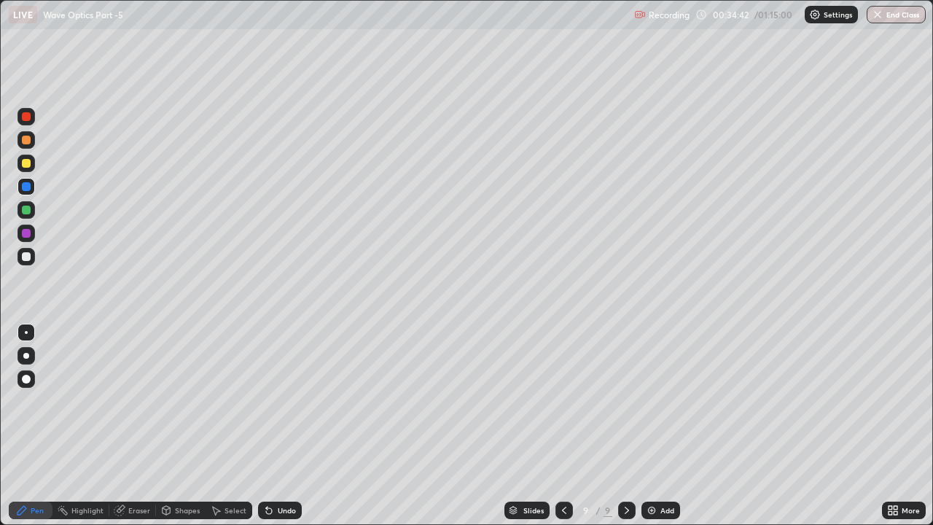
click at [278, 401] on div "Undo" at bounding box center [287, 509] width 18 height 7
click at [272, 401] on div "Undo" at bounding box center [280, 509] width 44 height 17
click at [266, 401] on icon at bounding box center [266, 506] width 1 height 1
click at [564, 401] on icon at bounding box center [564, 510] width 12 height 12
click at [624, 401] on icon at bounding box center [627, 510] width 12 height 12
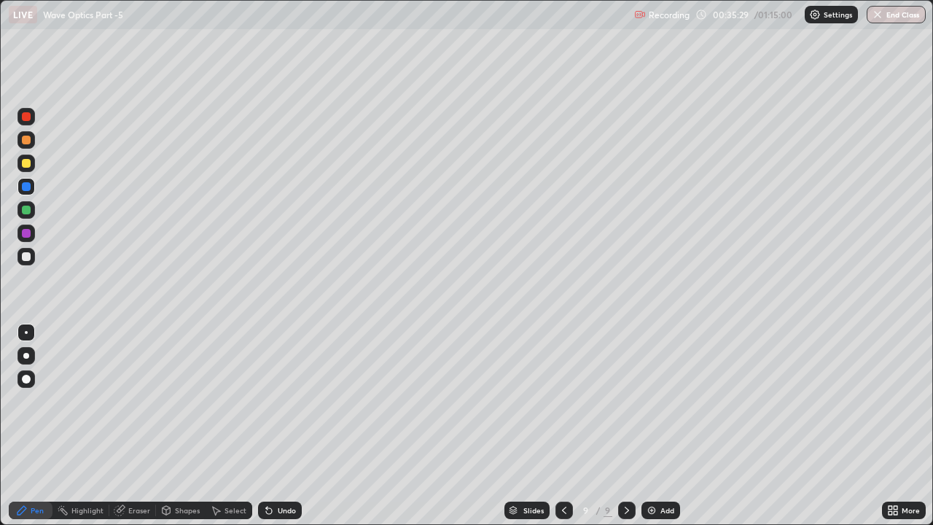
click at [562, 401] on icon at bounding box center [564, 510] width 12 height 12
click at [625, 401] on icon at bounding box center [627, 510] width 12 height 12
click at [561, 401] on icon at bounding box center [564, 510] width 12 height 12
click at [266, 401] on icon at bounding box center [266, 506] width 1 height 1
click at [267, 401] on icon at bounding box center [269, 511] width 6 height 6
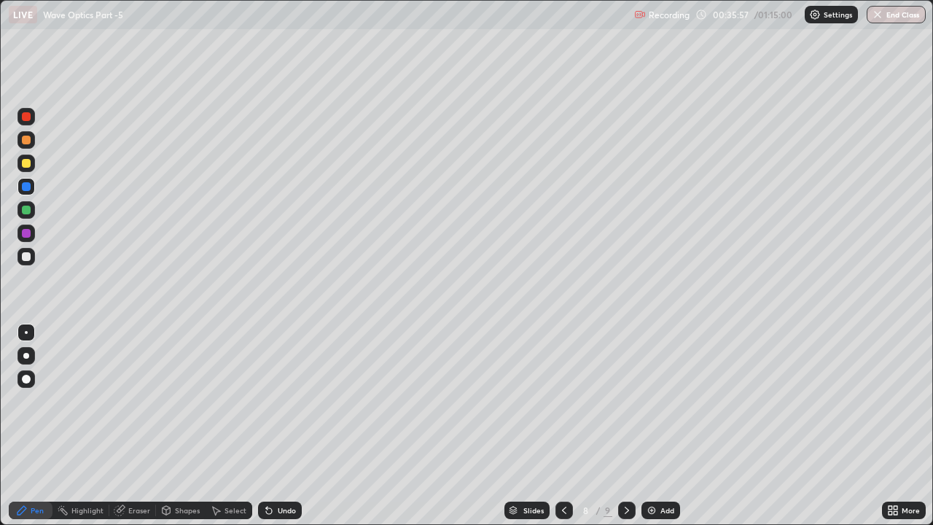
click at [267, 401] on icon at bounding box center [269, 511] width 6 height 6
click at [623, 401] on icon at bounding box center [627, 510] width 12 height 12
click at [556, 401] on div at bounding box center [563, 509] width 17 height 17
click at [28, 208] on div at bounding box center [26, 209] width 9 height 9
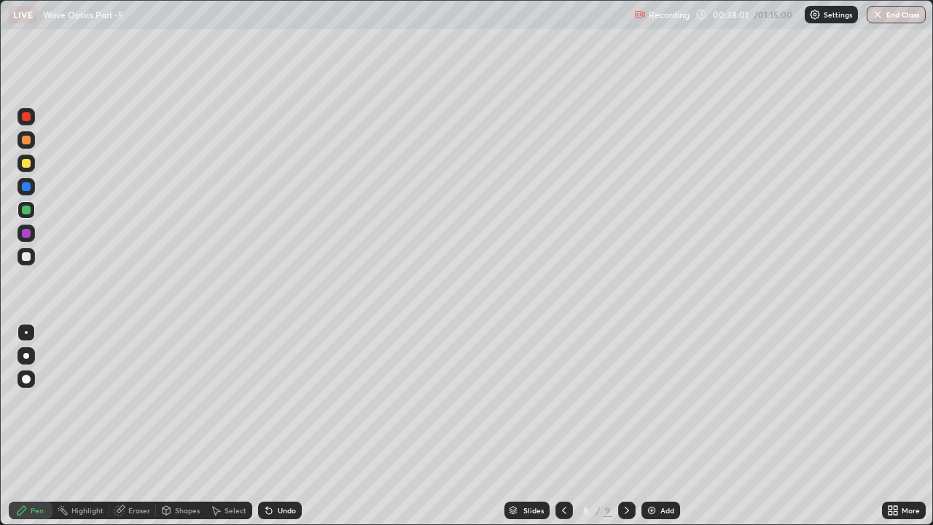
click at [625, 401] on icon at bounding box center [627, 510] width 12 height 12
click at [654, 401] on img at bounding box center [652, 510] width 12 height 12
click at [26, 254] on div at bounding box center [26, 256] width 9 height 9
click at [28, 211] on div at bounding box center [26, 209] width 9 height 9
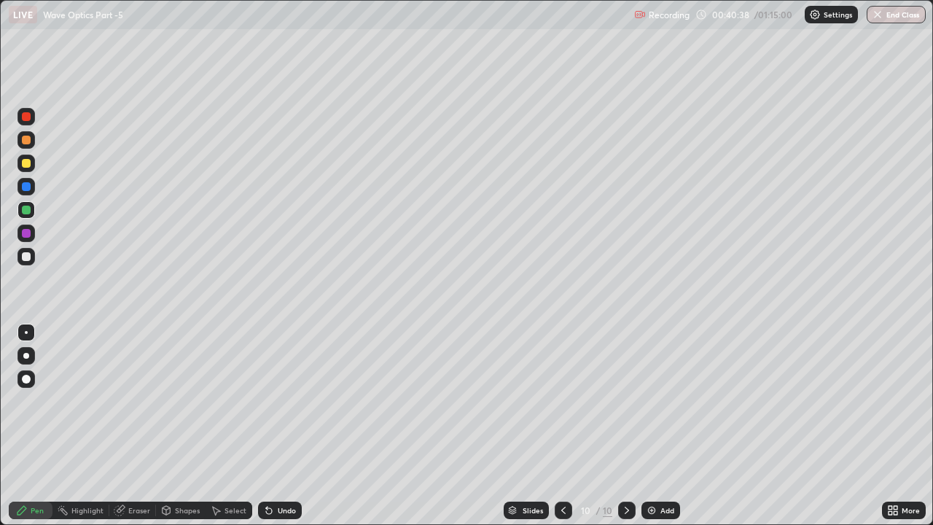
click at [278, 401] on div "Undo" at bounding box center [287, 509] width 18 height 7
click at [28, 189] on div at bounding box center [26, 186] width 9 height 9
click at [267, 401] on icon at bounding box center [269, 511] width 6 height 6
click at [274, 401] on div "Undo" at bounding box center [280, 509] width 44 height 17
click at [272, 401] on icon at bounding box center [269, 510] width 12 height 12
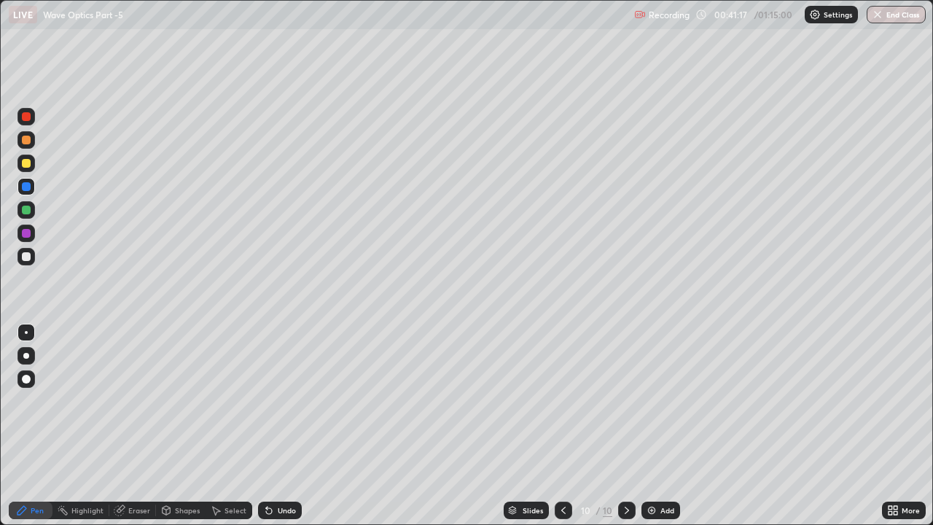
click at [266, 401] on icon at bounding box center [269, 511] width 6 height 6
click at [278, 401] on div "Undo" at bounding box center [287, 509] width 18 height 7
click at [279, 401] on div "Undo" at bounding box center [280, 509] width 44 height 17
click at [283, 401] on div "Undo" at bounding box center [287, 509] width 18 height 7
click at [279, 401] on div "Undo" at bounding box center [287, 509] width 18 height 7
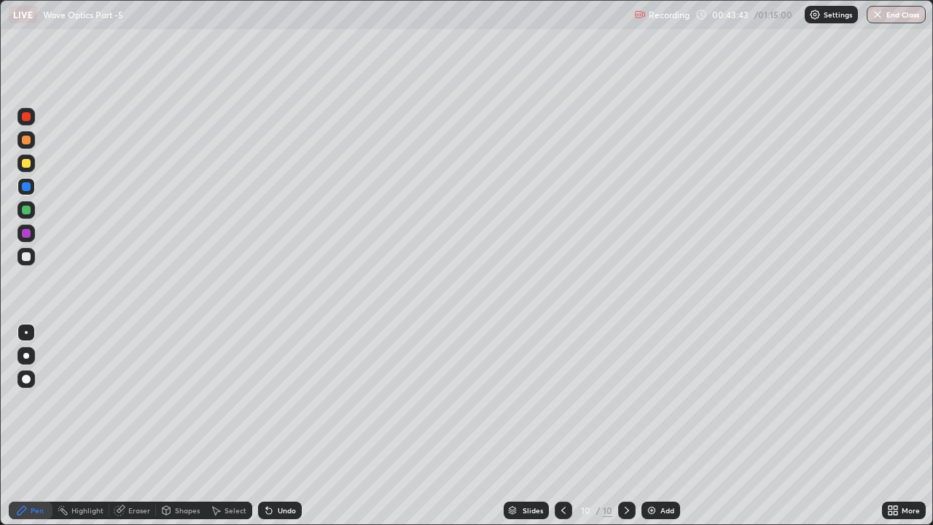
click at [291, 401] on div "Undo" at bounding box center [287, 509] width 18 height 7
click at [272, 401] on icon at bounding box center [269, 510] width 12 height 12
click at [266, 401] on icon at bounding box center [269, 511] width 6 height 6
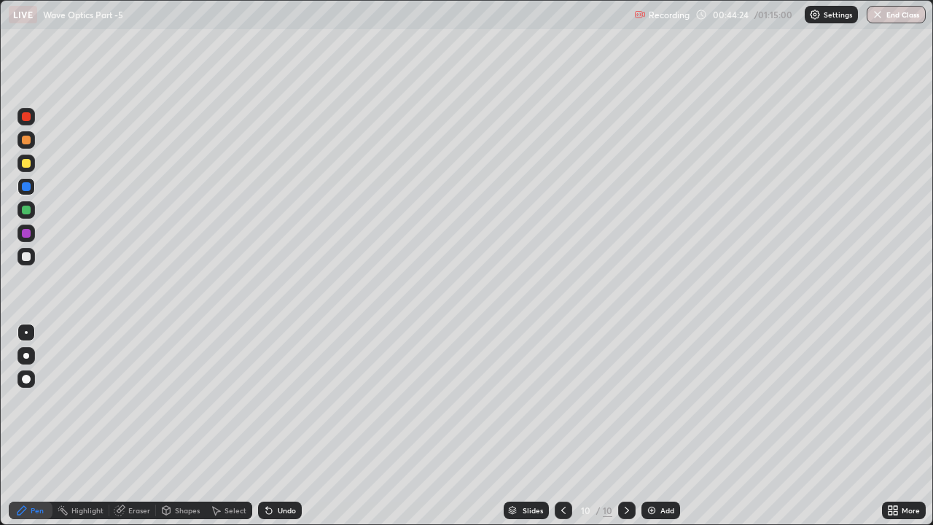
click at [266, 401] on icon at bounding box center [266, 506] width 1 height 1
click at [267, 401] on icon at bounding box center [269, 511] width 6 height 6
click at [269, 401] on icon at bounding box center [269, 511] width 6 height 6
click at [625, 401] on icon at bounding box center [627, 510] width 12 height 12
click at [647, 401] on img at bounding box center [652, 510] width 12 height 12
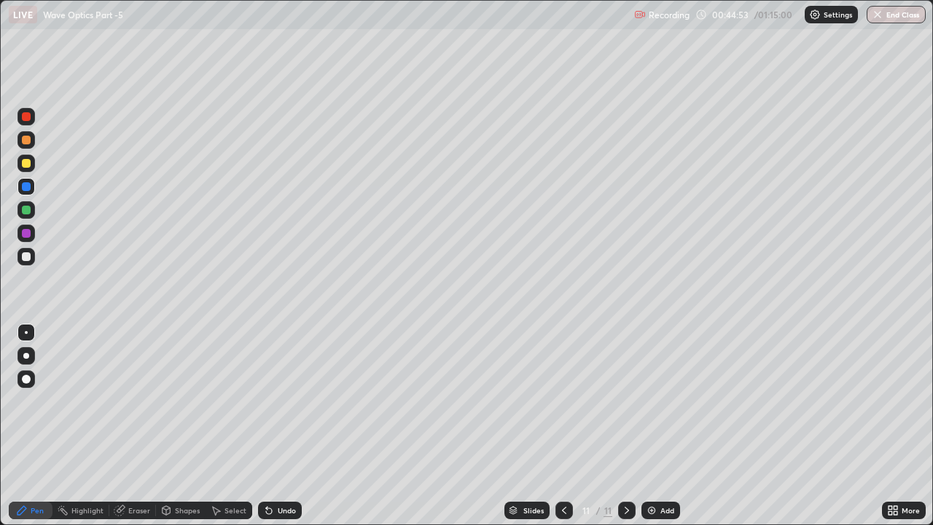
click at [280, 401] on div "Undo" at bounding box center [287, 509] width 18 height 7
click at [278, 401] on div "Undo" at bounding box center [287, 509] width 18 height 7
click at [565, 401] on div at bounding box center [563, 509] width 17 height 17
click at [625, 401] on icon at bounding box center [627, 510] width 12 height 12
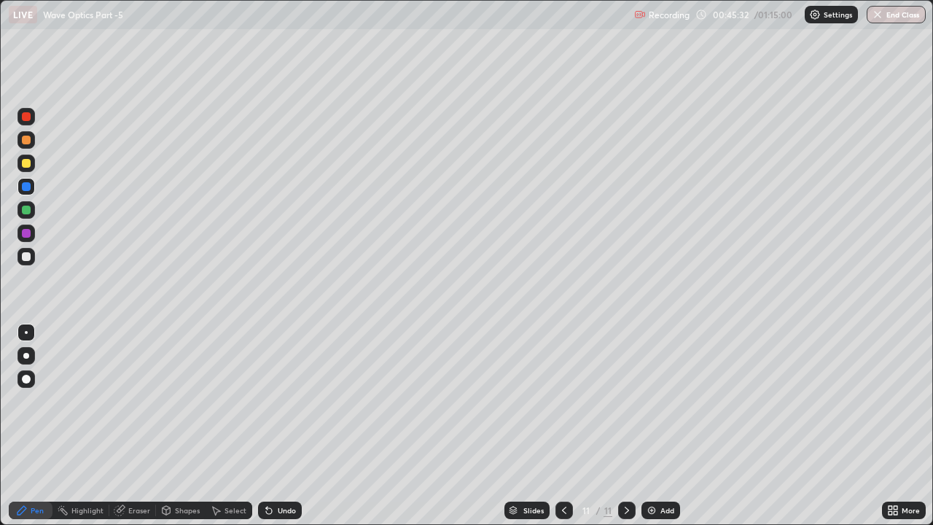
click at [564, 401] on icon at bounding box center [564, 510] width 12 height 12
click at [623, 401] on icon at bounding box center [627, 510] width 12 height 12
click at [28, 260] on div at bounding box center [26, 256] width 9 height 9
click at [28, 211] on div at bounding box center [26, 209] width 9 height 9
click at [274, 401] on div "Undo" at bounding box center [280, 509] width 44 height 17
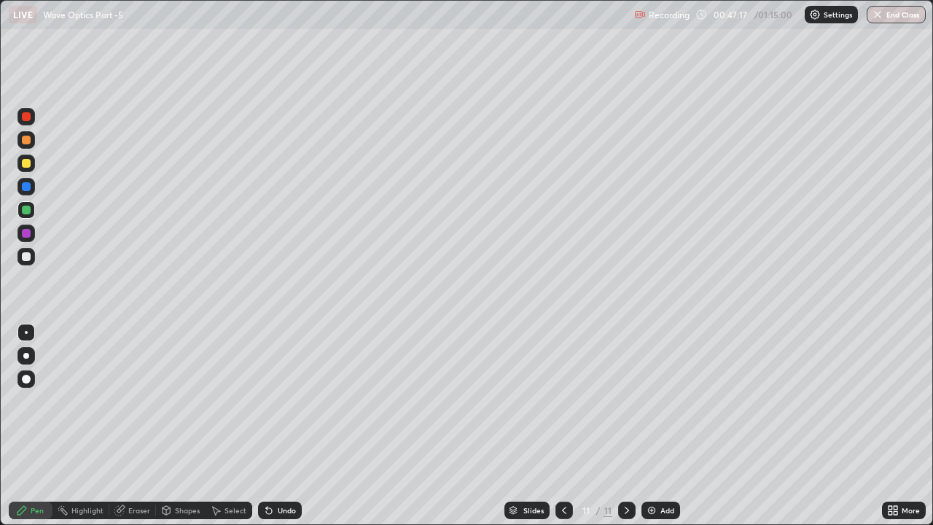
click at [272, 401] on div "Undo" at bounding box center [280, 509] width 44 height 17
click at [22, 189] on div at bounding box center [26, 186] width 9 height 9
click at [278, 401] on div "Undo" at bounding box center [287, 509] width 18 height 7
click at [267, 401] on icon at bounding box center [269, 511] width 6 height 6
click at [28, 169] on div at bounding box center [25, 162] width 17 height 17
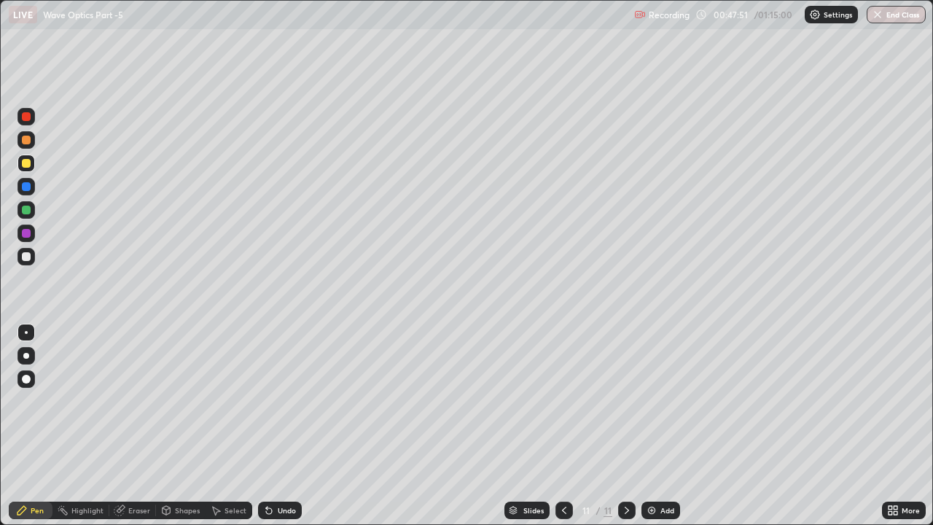
click at [34, 186] on div at bounding box center [25, 186] width 17 height 17
click at [278, 401] on div "Undo" at bounding box center [287, 509] width 18 height 7
click at [272, 401] on icon at bounding box center [269, 510] width 12 height 12
click at [25, 212] on div at bounding box center [26, 209] width 9 height 9
click at [25, 188] on div at bounding box center [26, 186] width 9 height 9
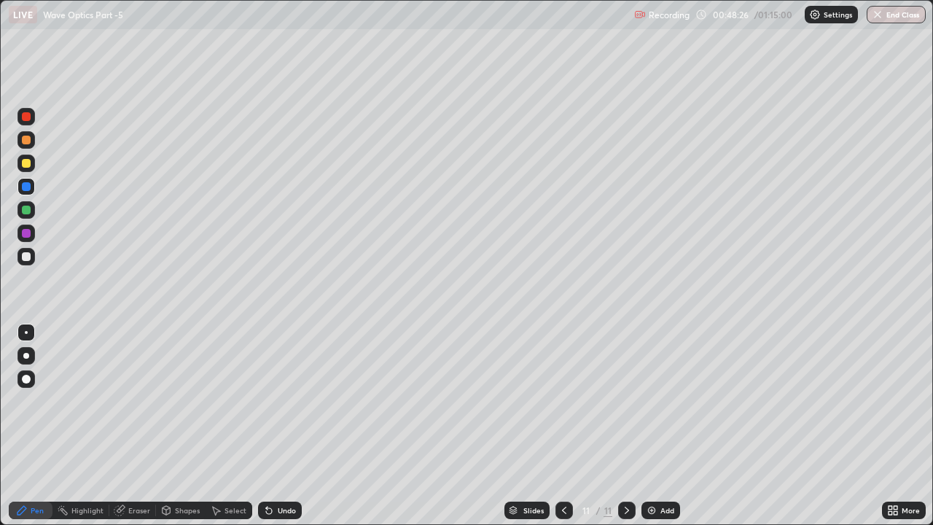
click at [267, 401] on icon at bounding box center [269, 511] width 6 height 6
click at [627, 401] on icon at bounding box center [626, 509] width 4 height 7
click at [653, 401] on img at bounding box center [652, 510] width 12 height 12
click at [27, 256] on div at bounding box center [26, 256] width 9 height 9
click at [26, 356] on div at bounding box center [26, 356] width 6 height 6
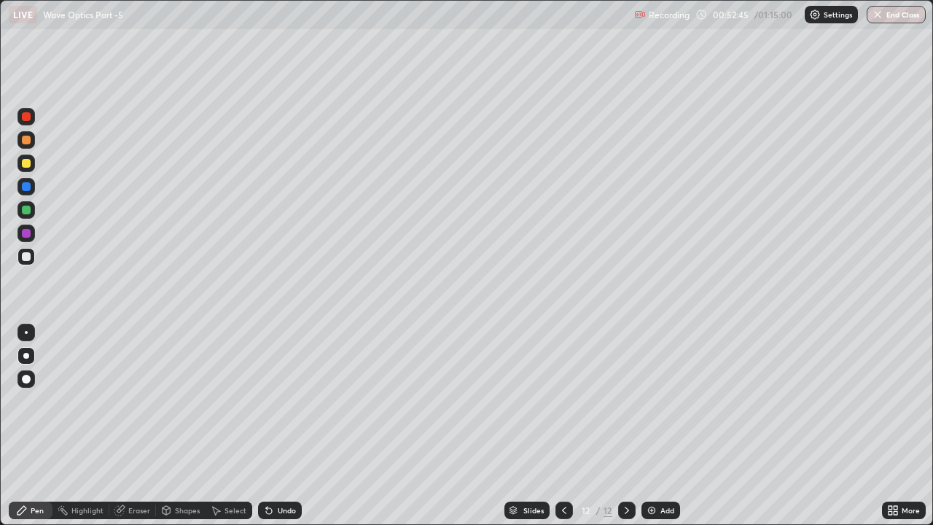
click at [28, 209] on div at bounding box center [26, 209] width 9 height 9
click at [26, 332] on div at bounding box center [26, 332] width 3 height 3
click at [27, 260] on div at bounding box center [26, 256] width 9 height 9
click at [23, 232] on div at bounding box center [26, 233] width 9 height 9
click at [19, 190] on div at bounding box center [25, 186] width 17 height 17
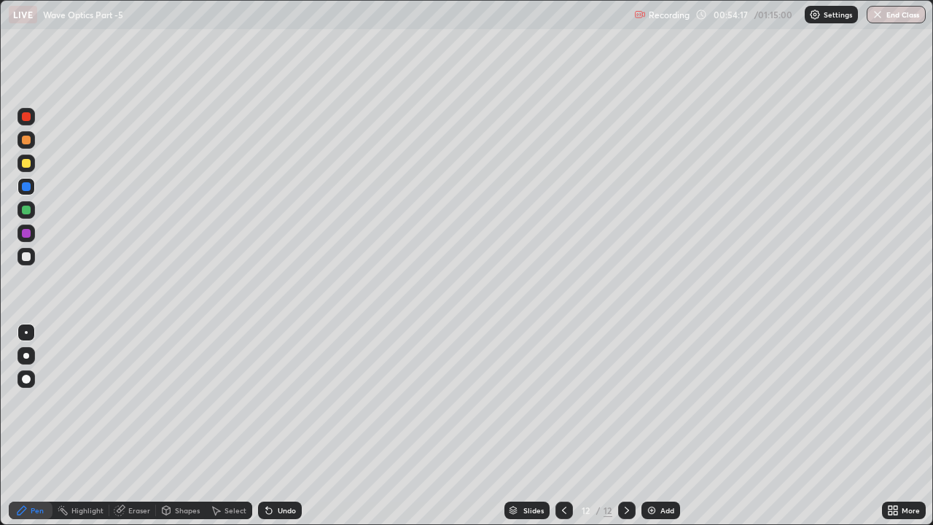
click at [272, 401] on icon at bounding box center [269, 510] width 12 height 12
click at [123, 401] on icon at bounding box center [121, 508] width 8 height 7
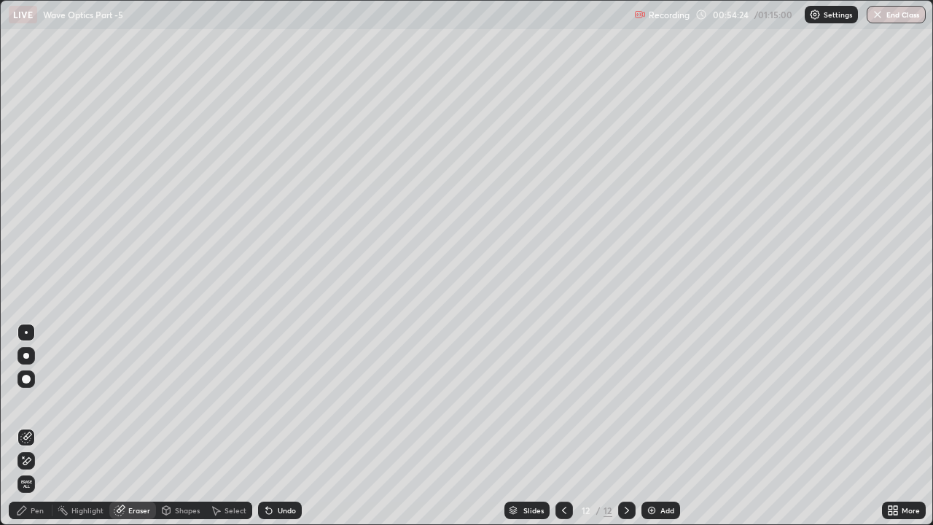
click at [33, 401] on div at bounding box center [25, 460] width 17 height 17
click at [36, 401] on div "Pen" at bounding box center [37, 509] width 13 height 7
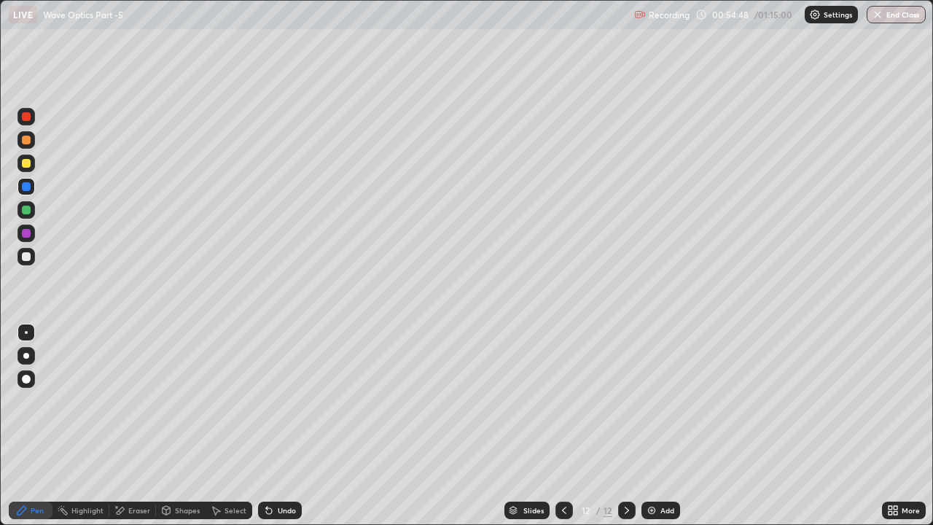
click at [26, 209] on div at bounding box center [26, 209] width 9 height 9
click at [624, 401] on icon at bounding box center [626, 509] width 4 height 7
click at [652, 401] on img at bounding box center [652, 510] width 12 height 12
click at [27, 187] on div at bounding box center [26, 186] width 9 height 9
click at [272, 401] on icon at bounding box center [269, 510] width 12 height 12
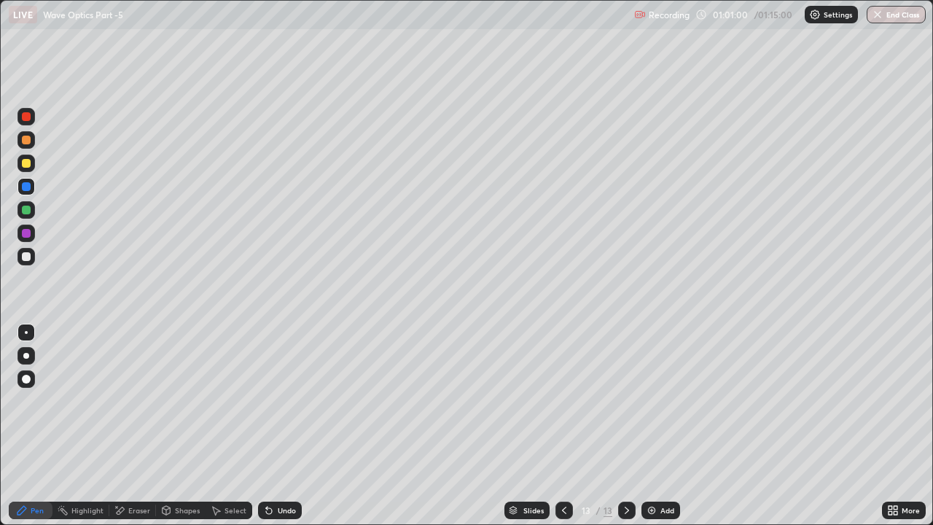
click at [892, 17] on button "End Class" at bounding box center [895, 14] width 59 height 17
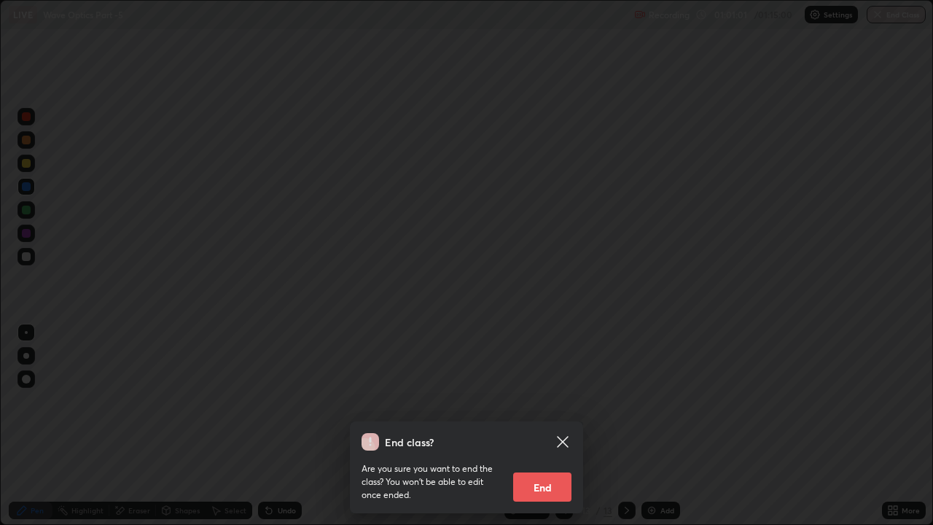
click at [545, 401] on button "End" at bounding box center [542, 486] width 58 height 29
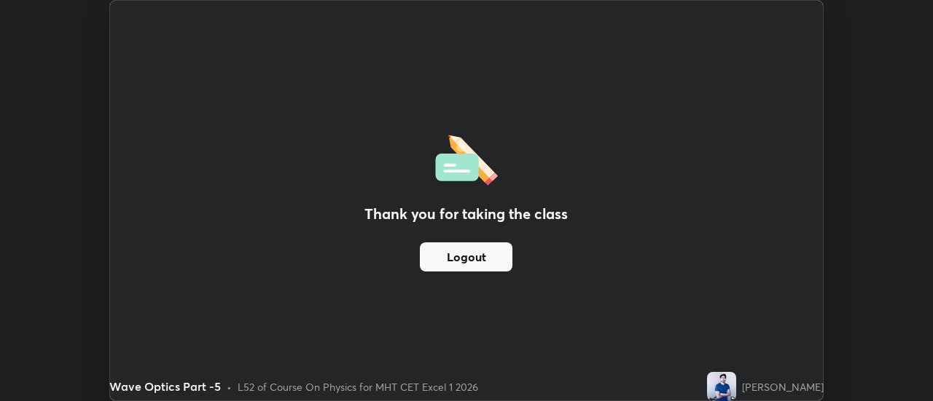
scroll to position [72456, 71925]
